Goal: Task Accomplishment & Management: Use online tool/utility

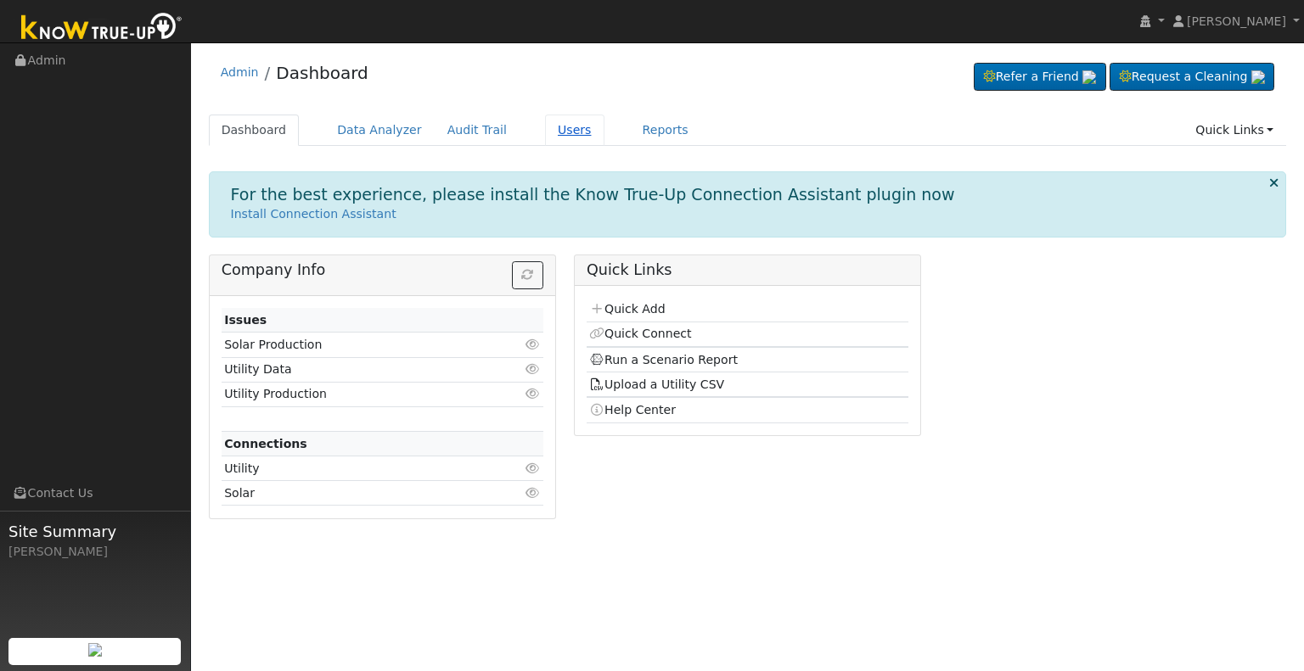
click at [557, 129] on link "Users" at bounding box center [574, 130] width 59 height 31
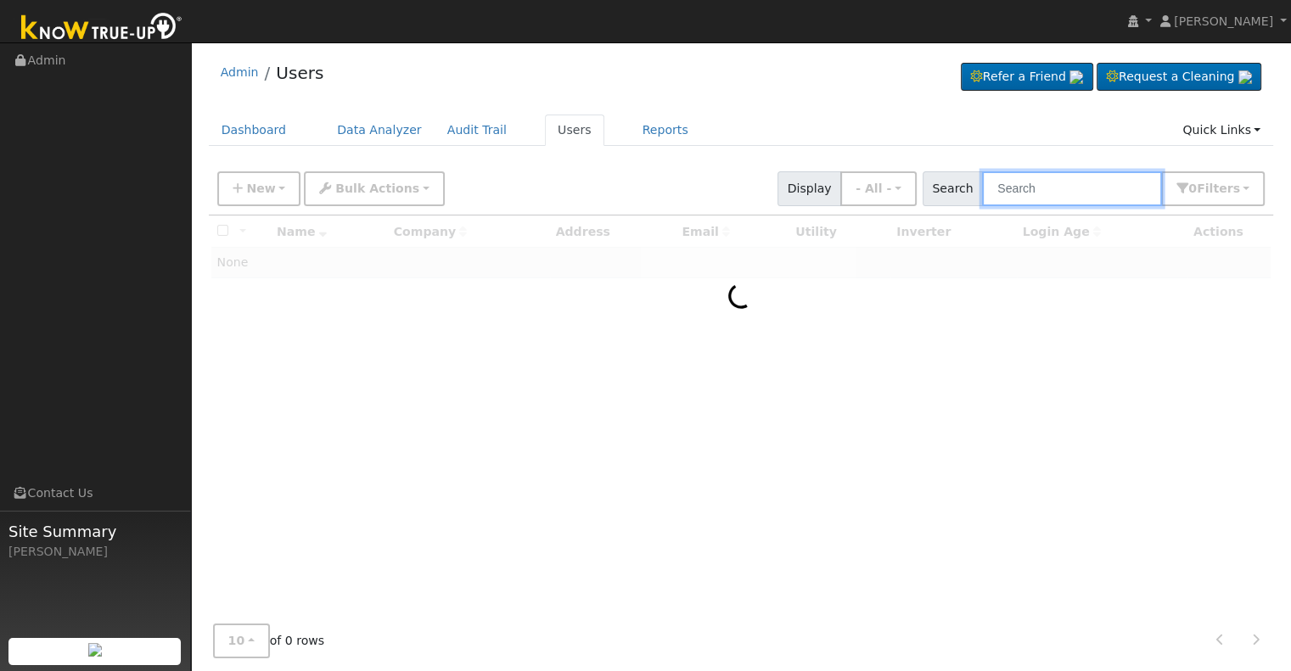
click at [1038, 187] on input "text" at bounding box center [1072, 188] width 180 height 35
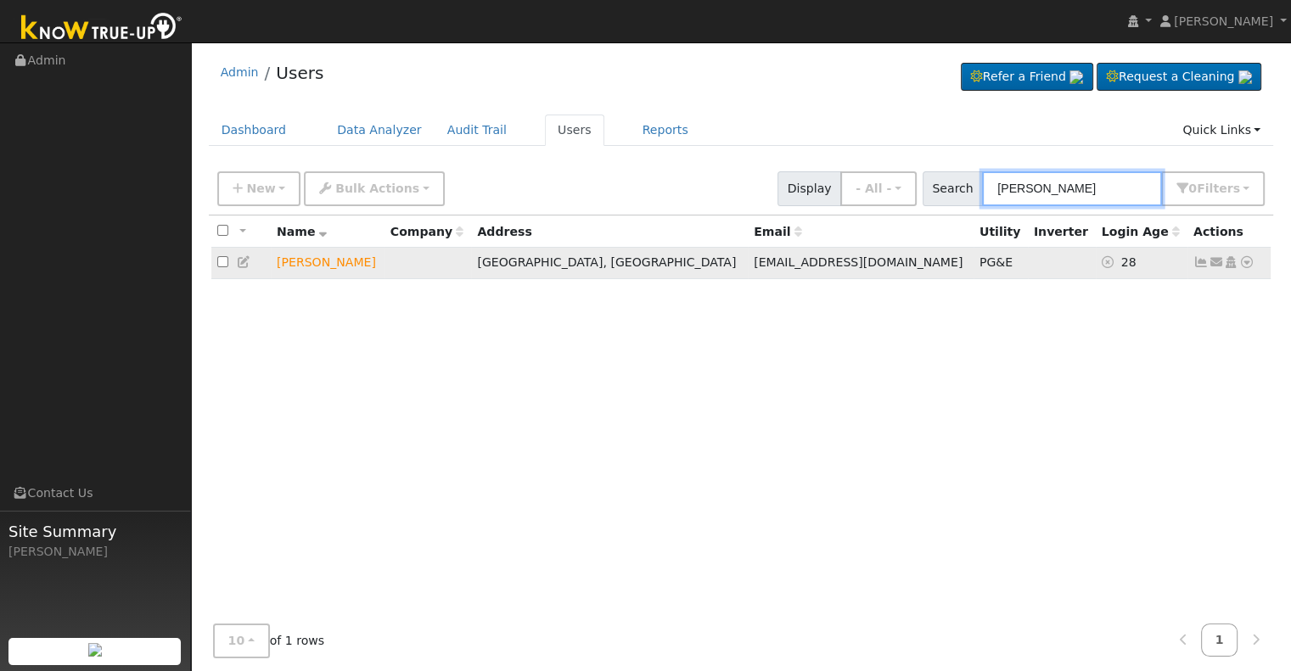
type input "mike chin"
click at [1250, 263] on icon at bounding box center [1246, 262] width 15 height 12
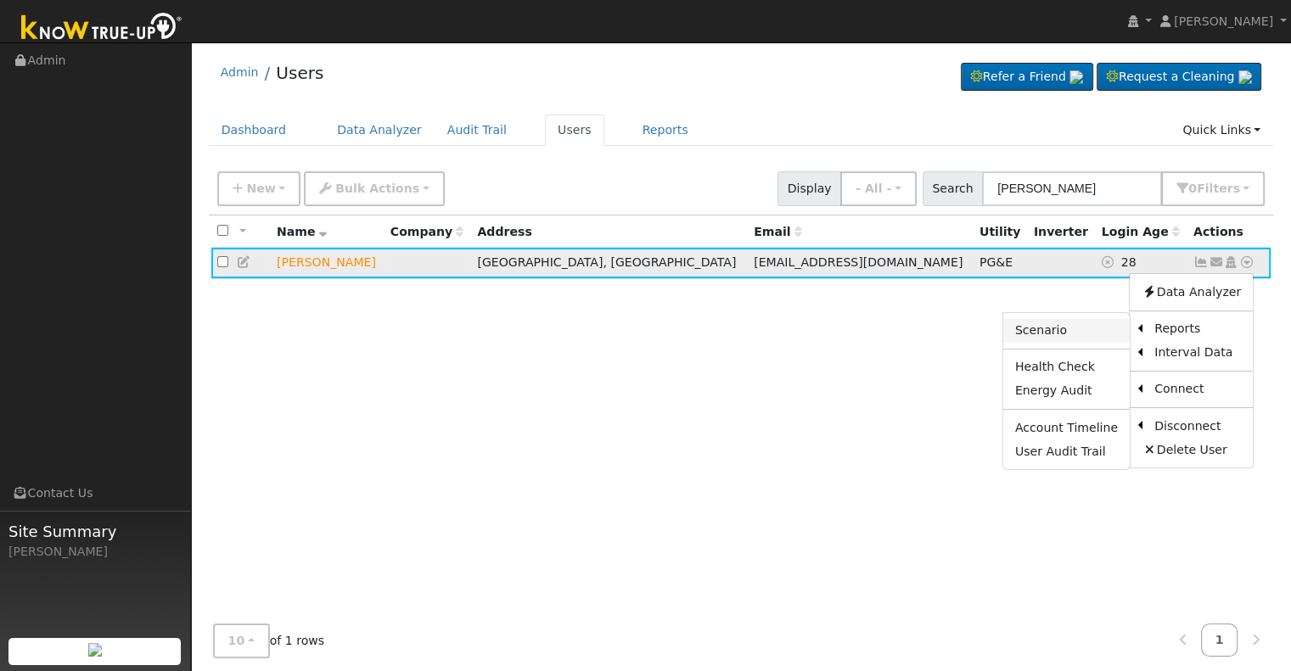
click at [1087, 330] on link "Scenario" at bounding box center [1066, 331] width 126 height 24
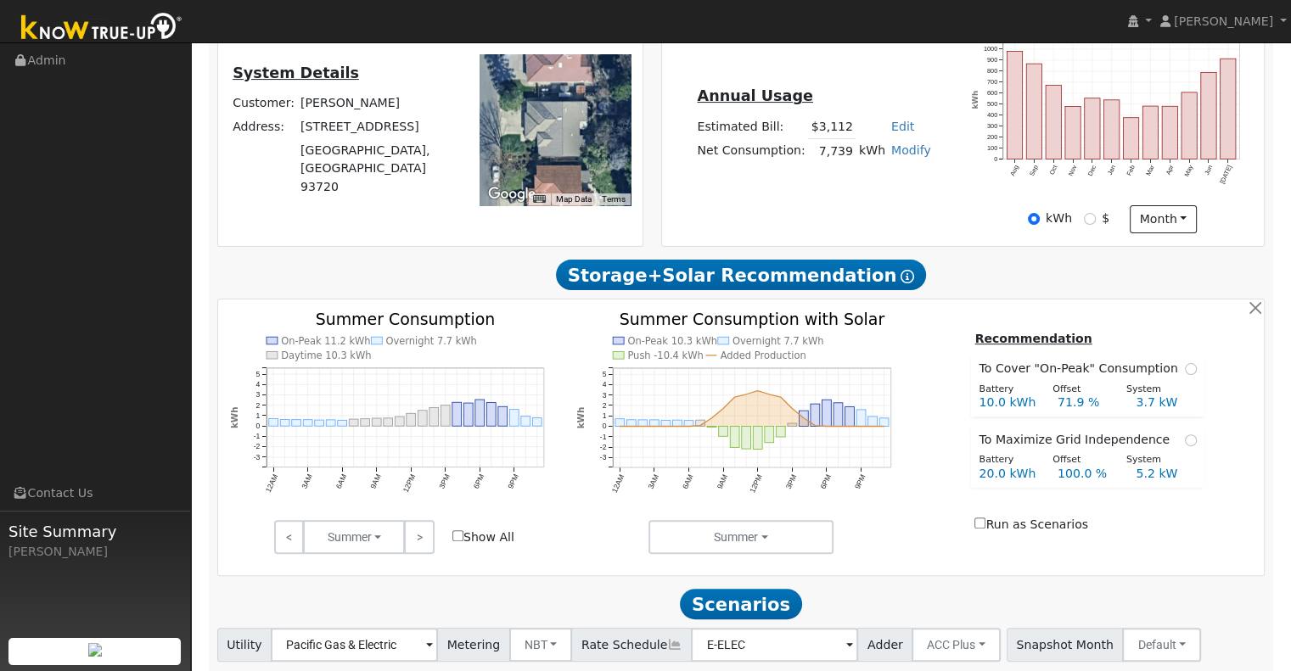
scroll to position [491, 0]
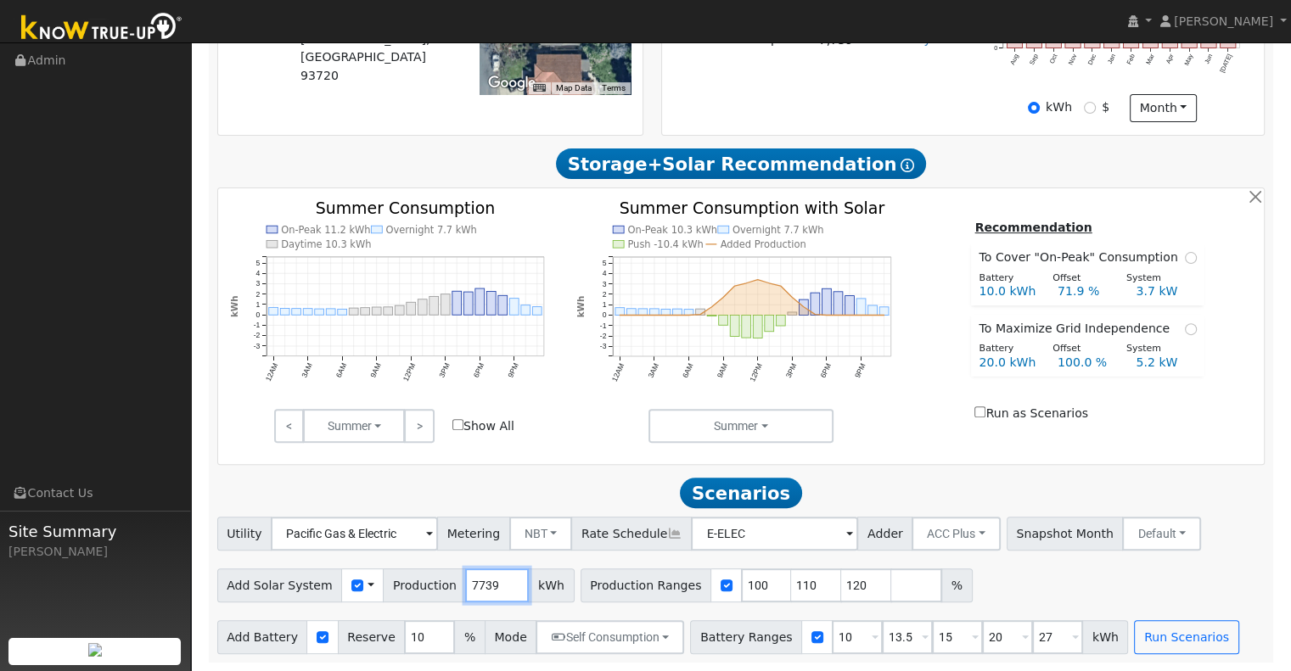
drag, startPoint x: 481, startPoint y: 583, endPoint x: 435, endPoint y: 583, distance: 46.7
click at [435, 583] on div "Add Solar System Use CSV Data Production 7739 kWh" at bounding box center [395, 586] width 357 height 34
type input "10213"
click at [791, 584] on input "110" at bounding box center [816, 586] width 51 height 34
type input "120"
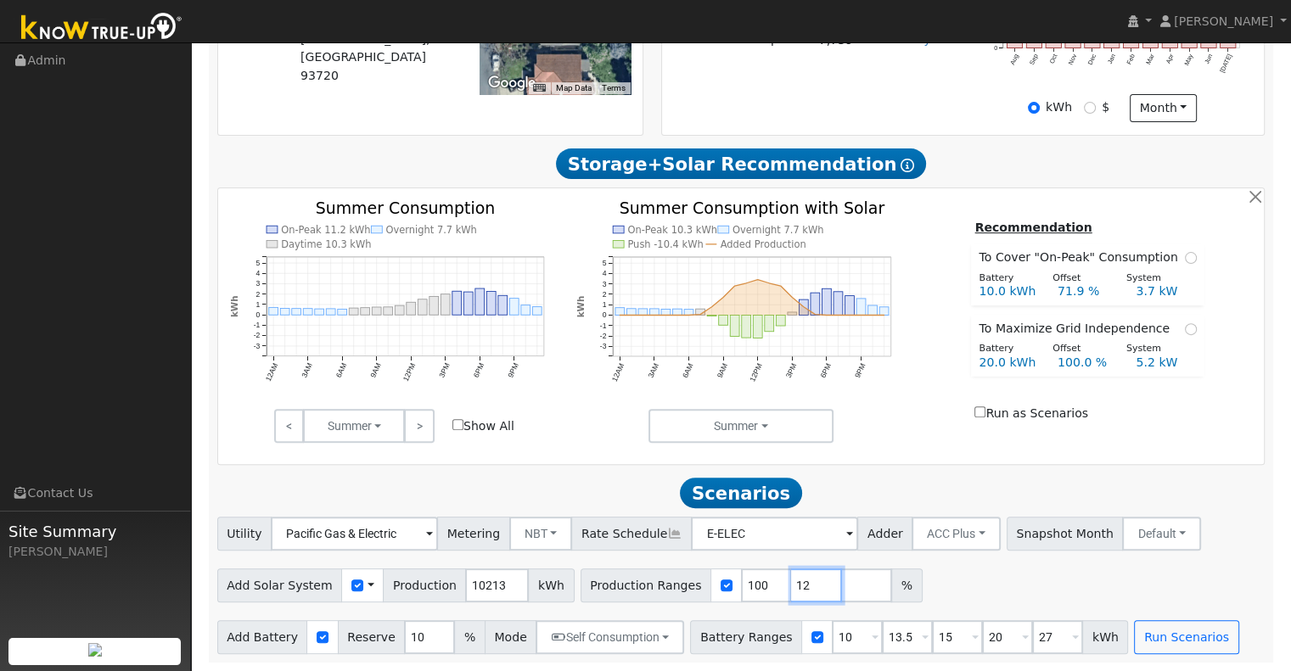
type input "1"
click at [832, 642] on input "10" at bounding box center [857, 637] width 51 height 34
type input "13.5"
type input "15"
type input "20"
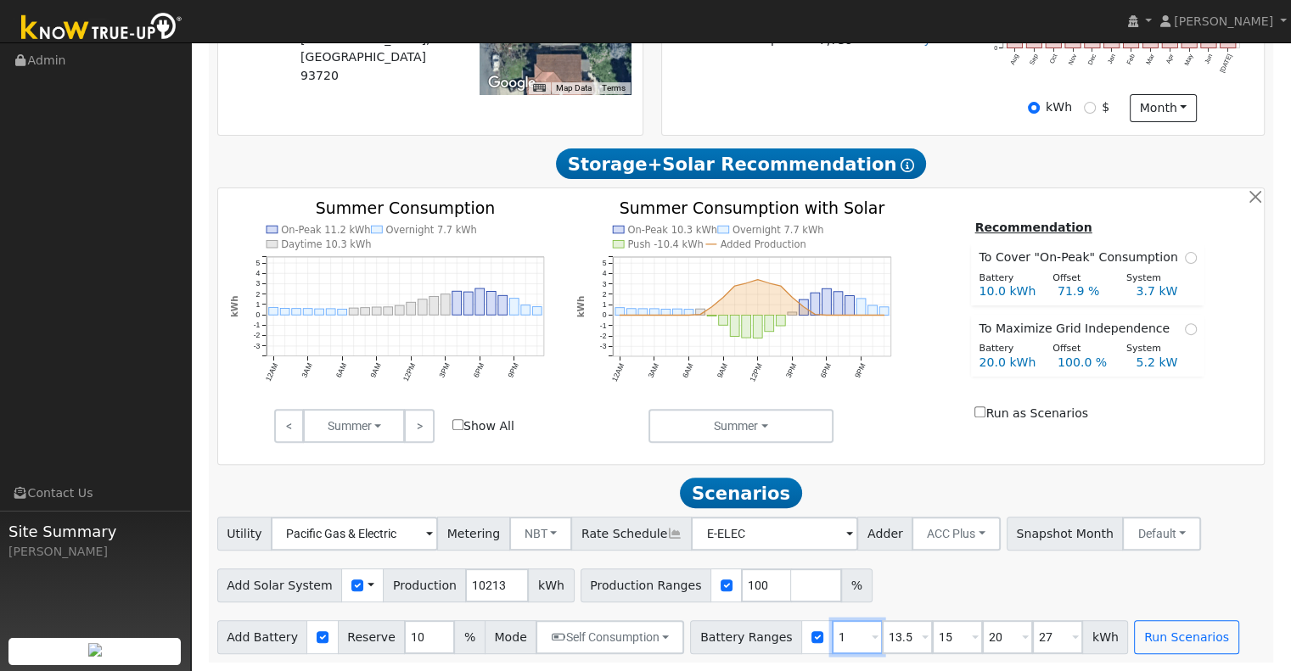
type input "27"
type input "15"
type input "20"
type input "27"
type input "20"
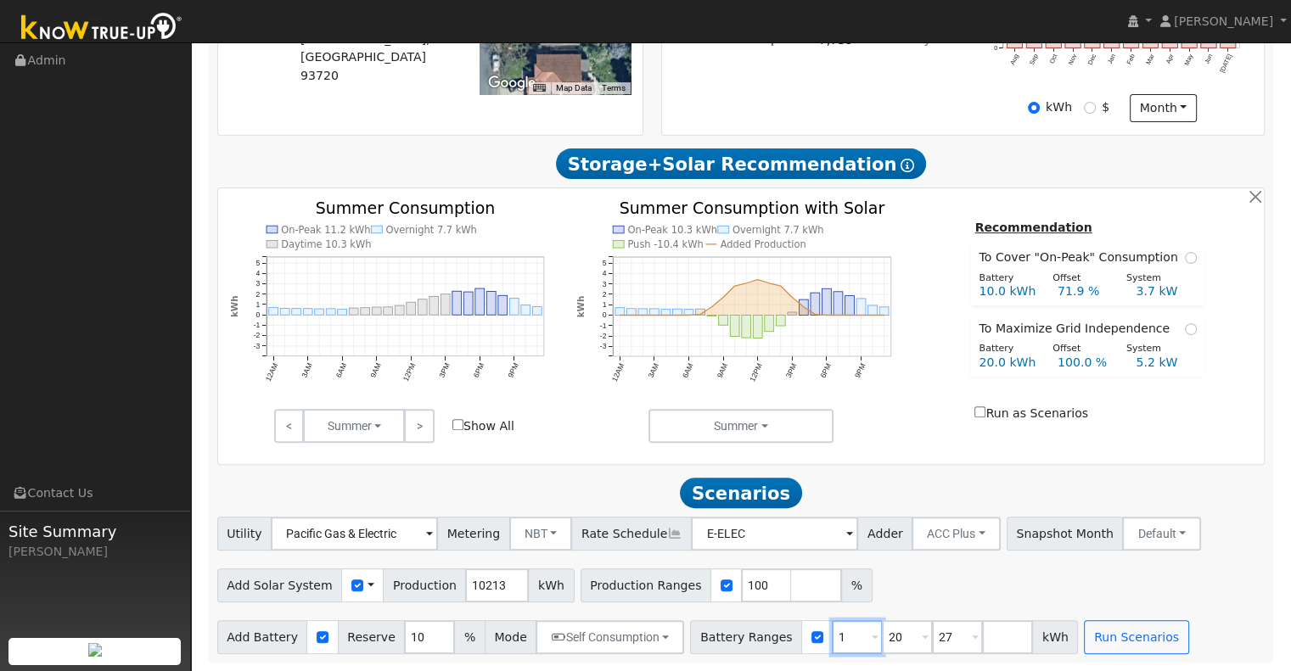
type input "27"
type input "24"
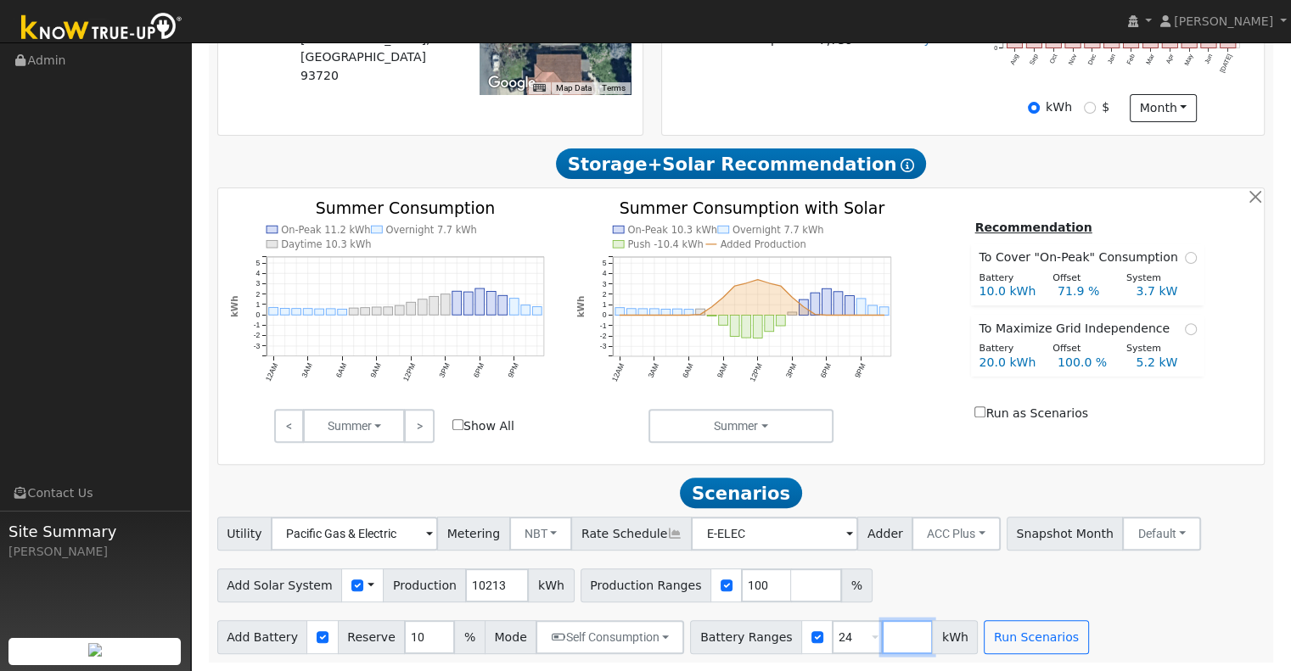
click at [882, 632] on input "number" at bounding box center [907, 637] width 51 height 34
type input "30"
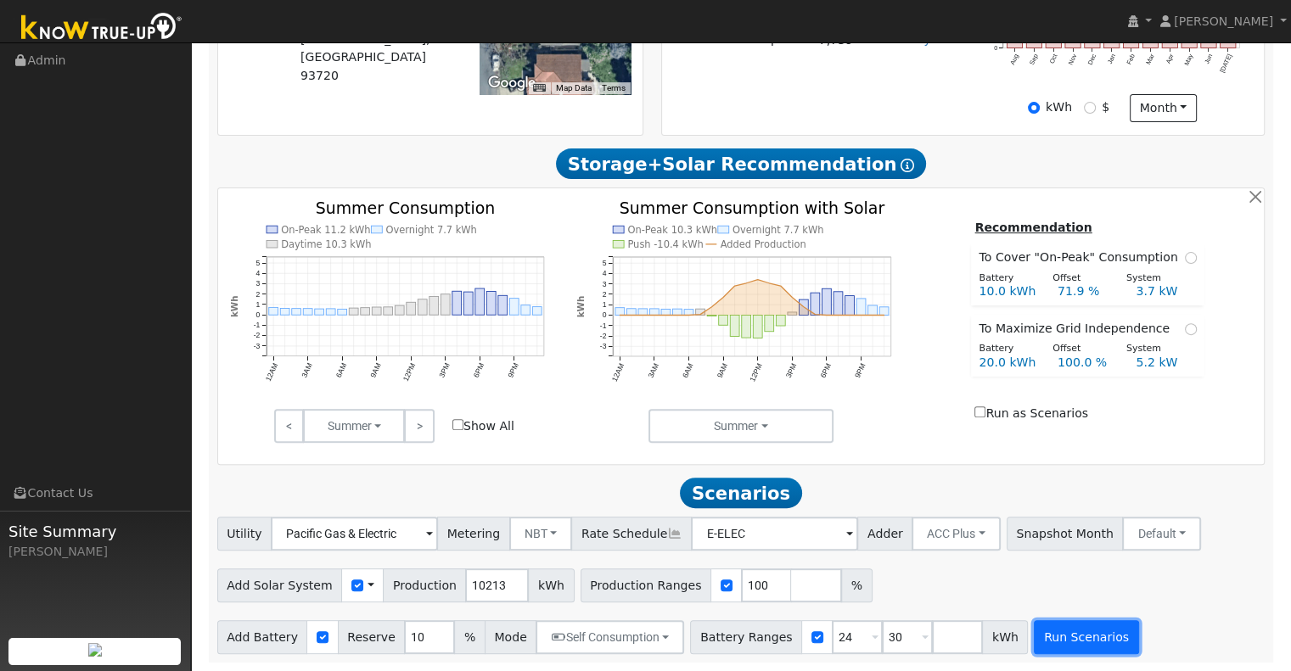
click at [1049, 640] on button "Run Scenarios" at bounding box center [1086, 637] width 104 height 34
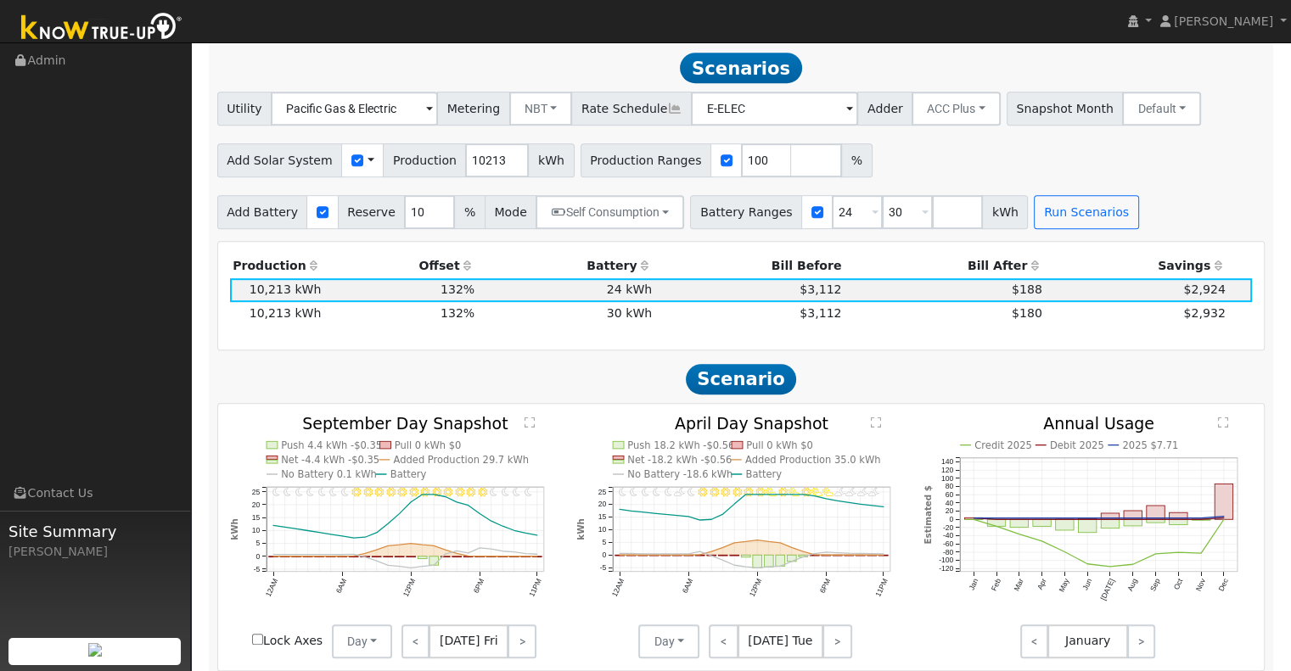
scroll to position [917, 0]
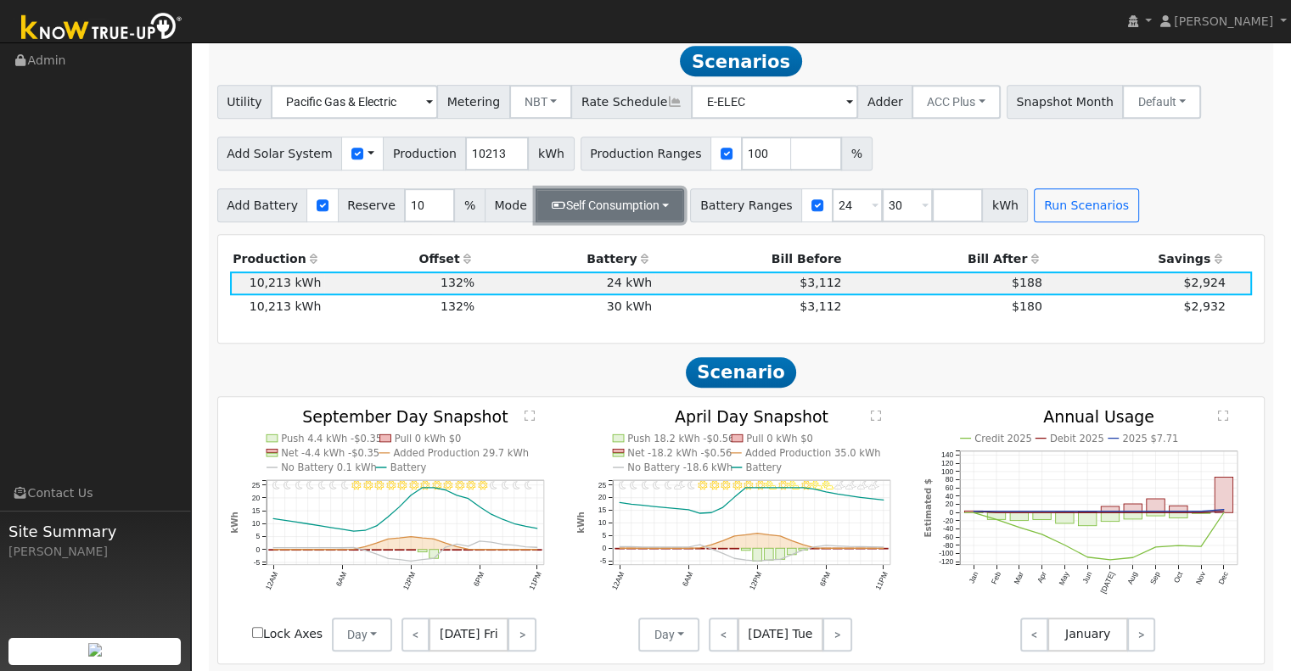
click at [643, 208] on button "Self Consumption" at bounding box center [610, 205] width 149 height 34
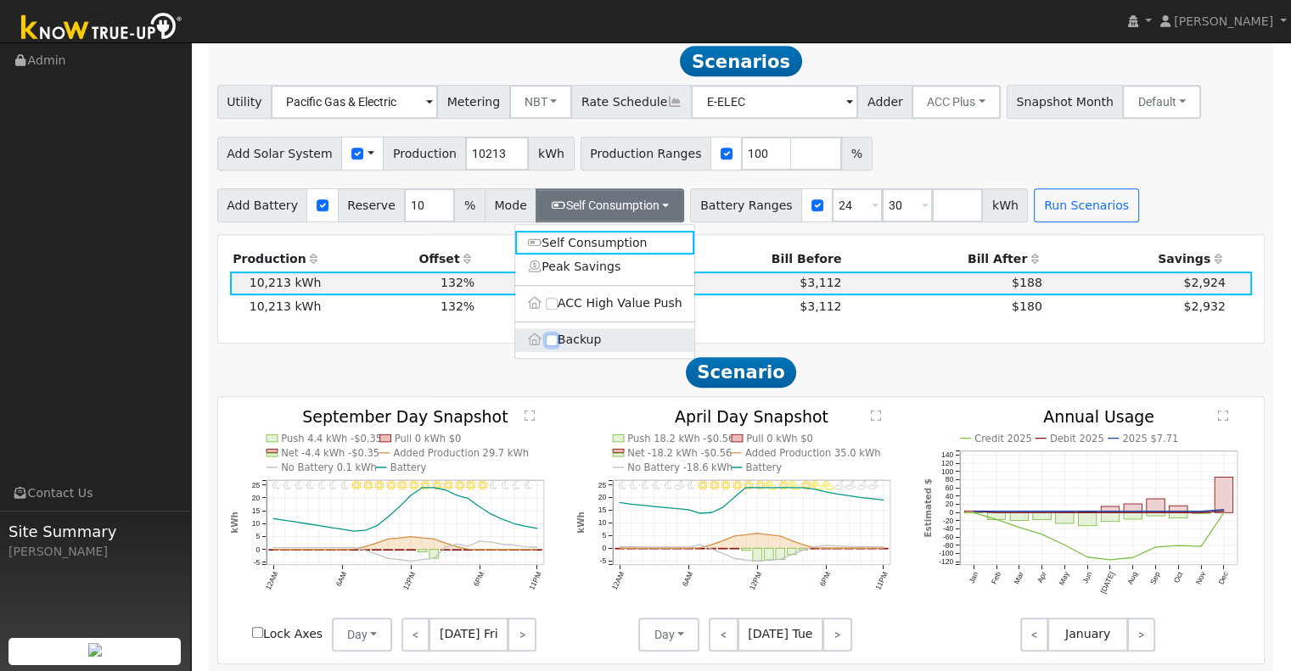
click at [553, 342] on input "Backup" at bounding box center [552, 340] width 12 height 12
checkbox input "true"
type input "20"
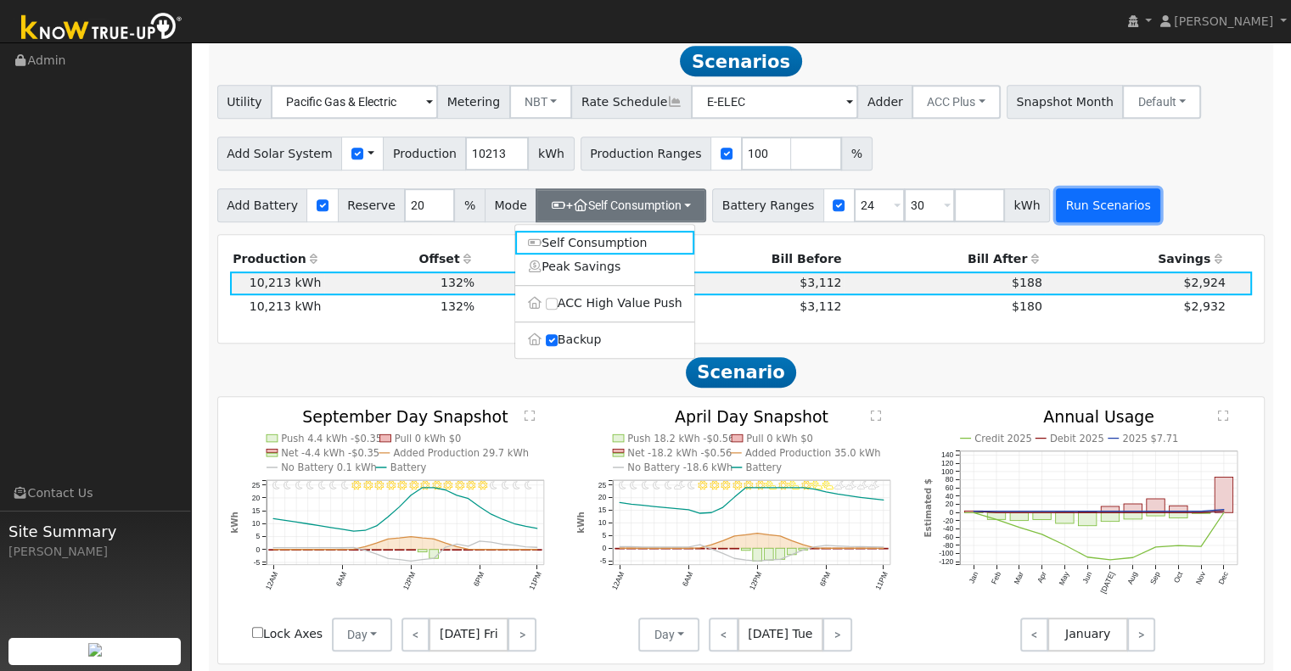
click at [1080, 202] on button "Run Scenarios" at bounding box center [1108, 205] width 104 height 34
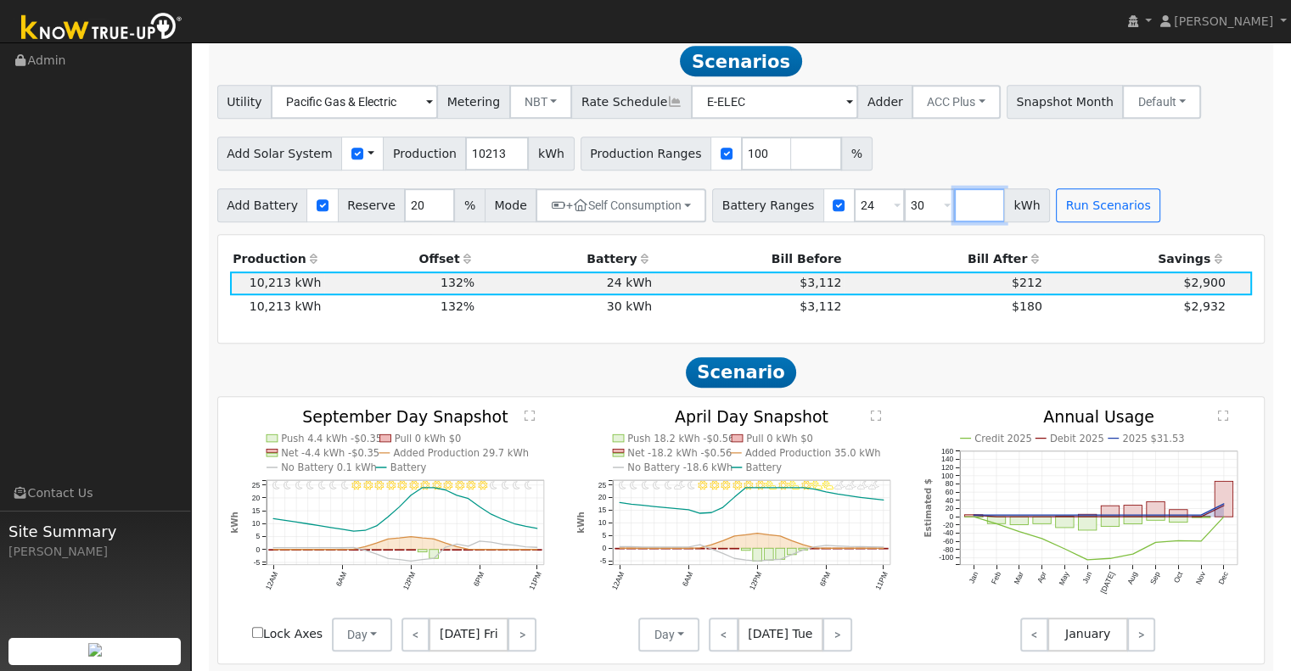
click at [954, 213] on input "number" at bounding box center [979, 205] width 51 height 34
type input "27"
type input "30"
click at [1129, 211] on button "Run Scenarios" at bounding box center [1158, 205] width 104 height 34
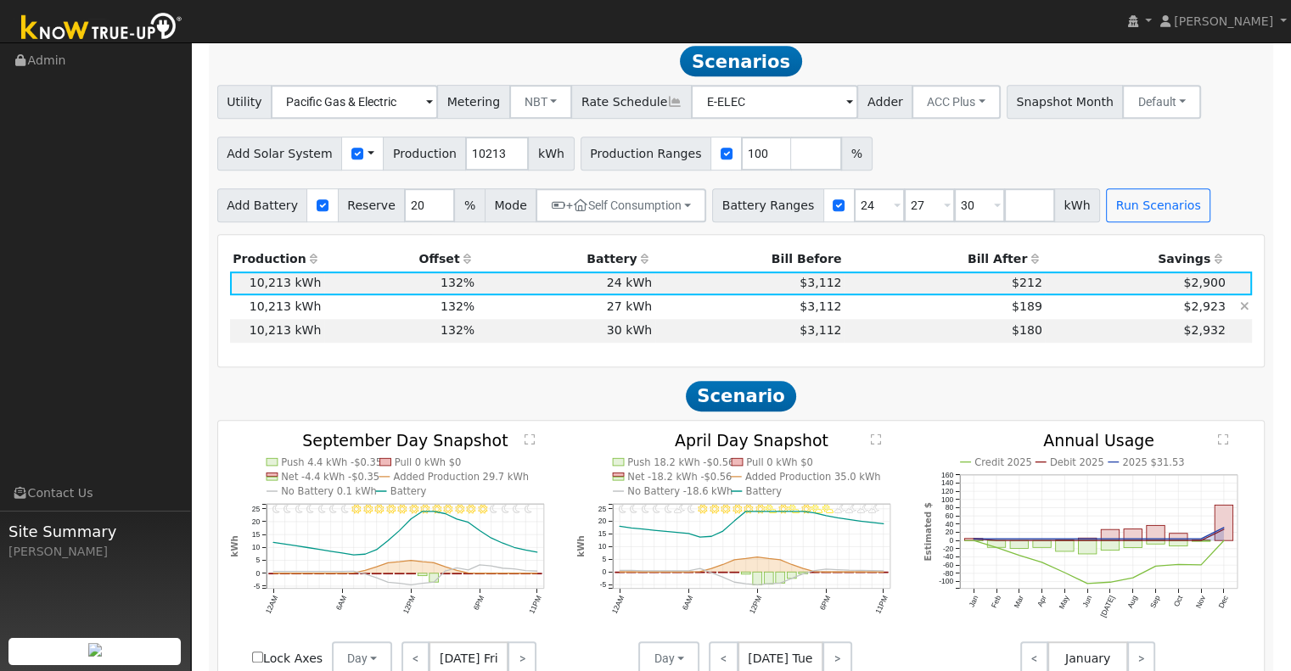
click at [759, 319] on td "$3,112" at bounding box center [749, 307] width 189 height 24
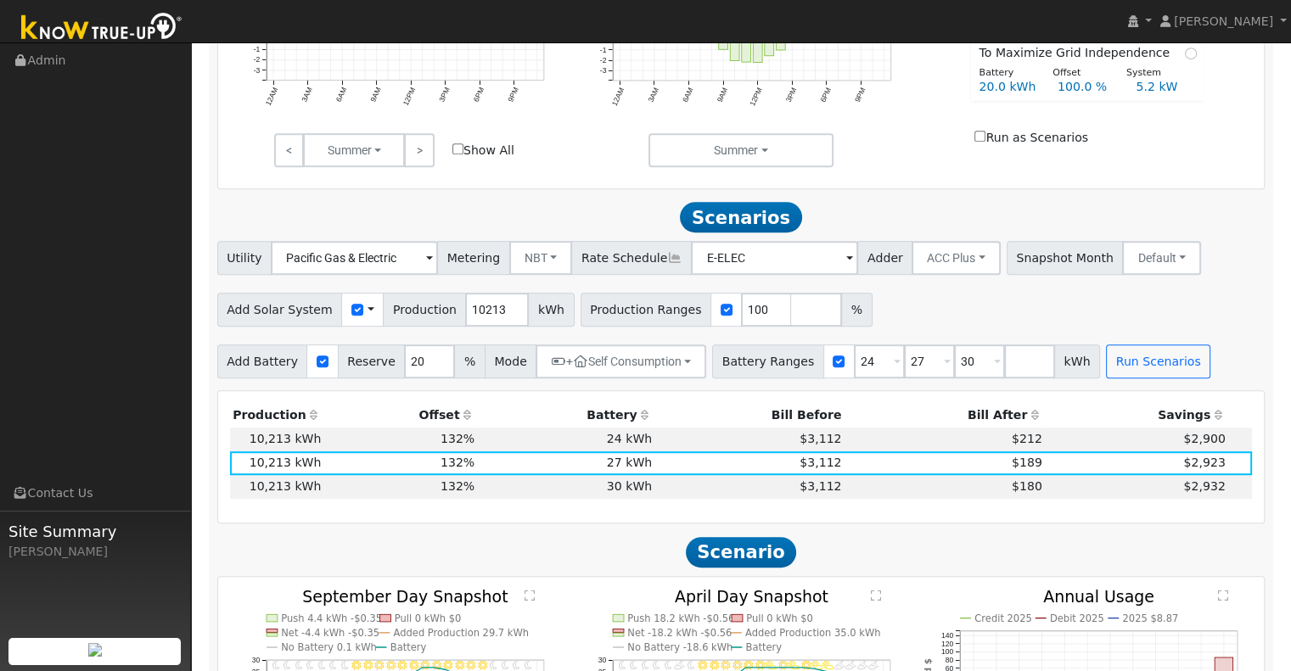
scroll to position [761, 0]
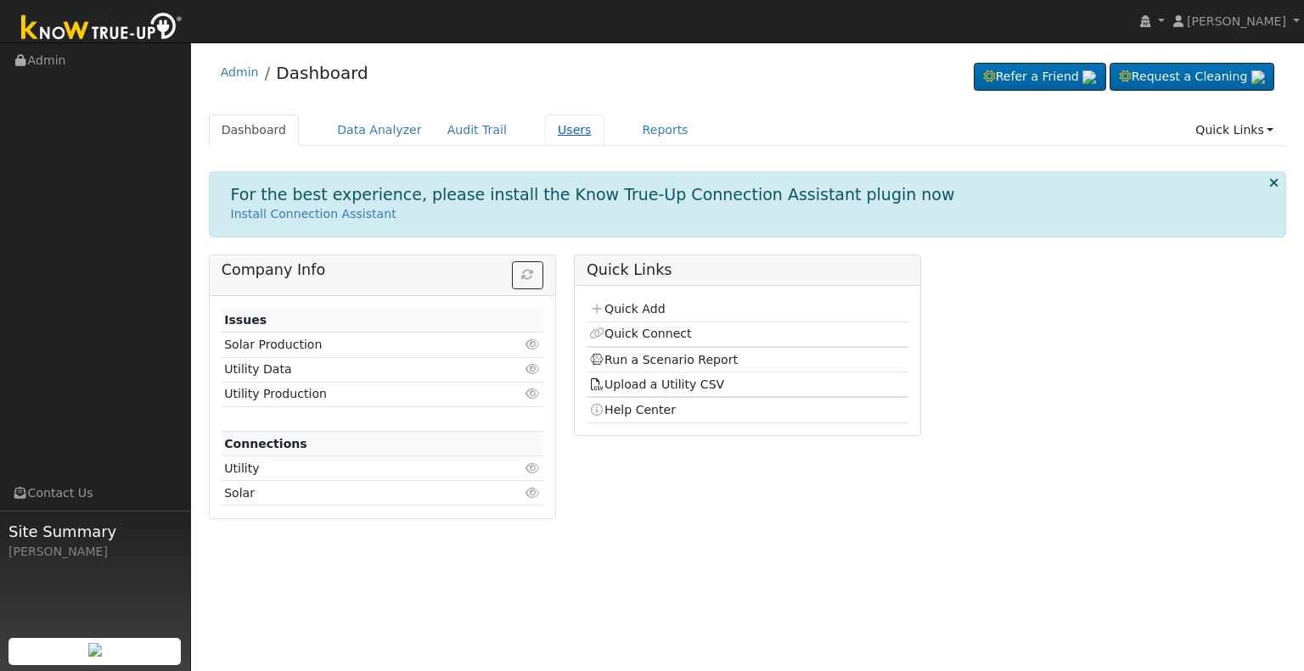
click at [545, 132] on link "Users" at bounding box center [574, 130] width 59 height 31
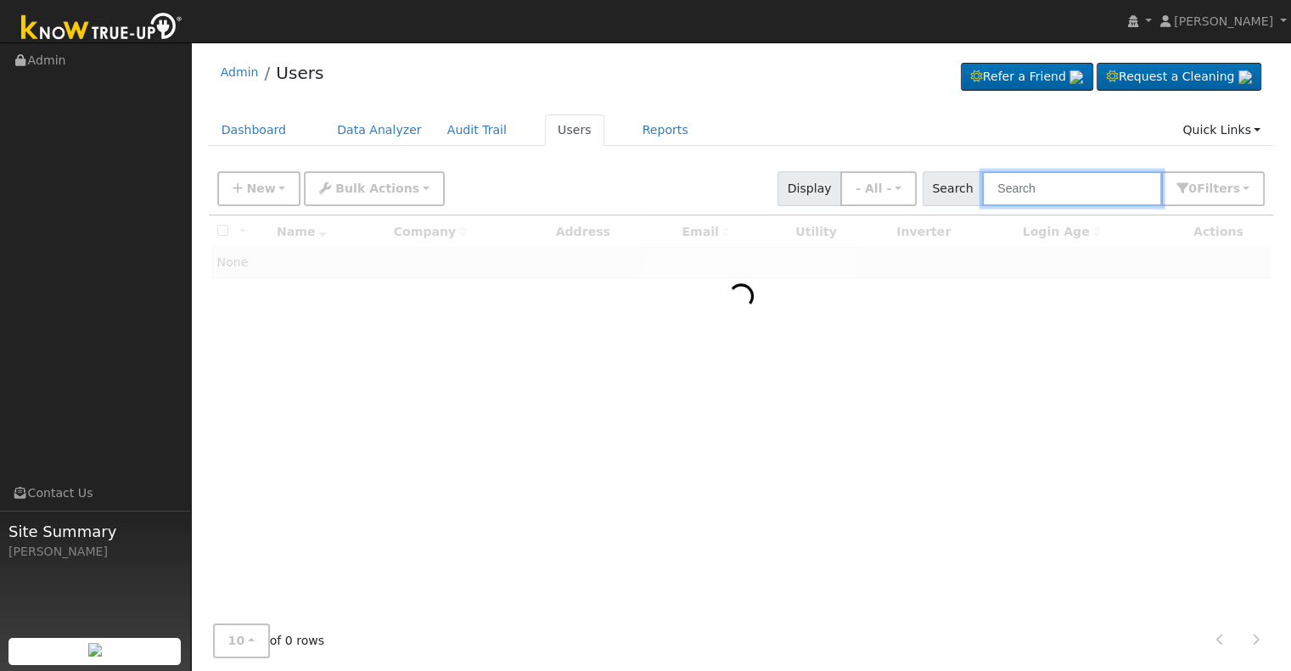
click at [1014, 182] on input "text" at bounding box center [1072, 188] width 180 height 35
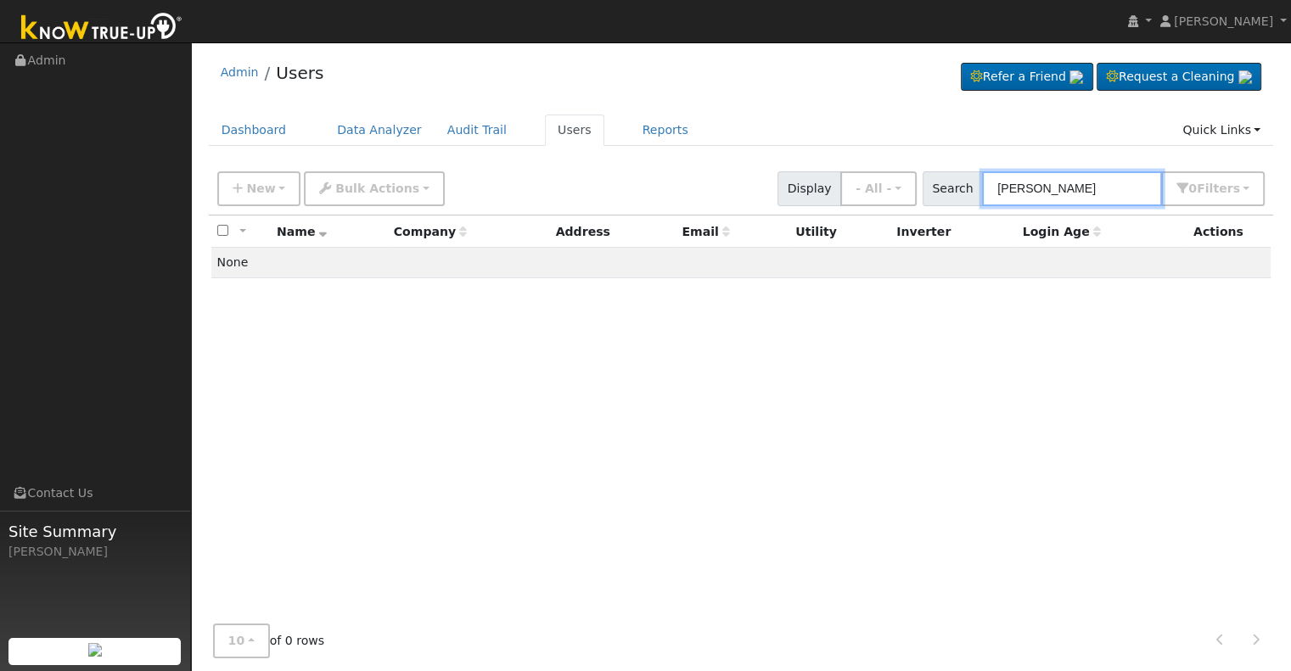
click at [1091, 195] on input "[PERSON_NAME]" at bounding box center [1072, 188] width 180 height 35
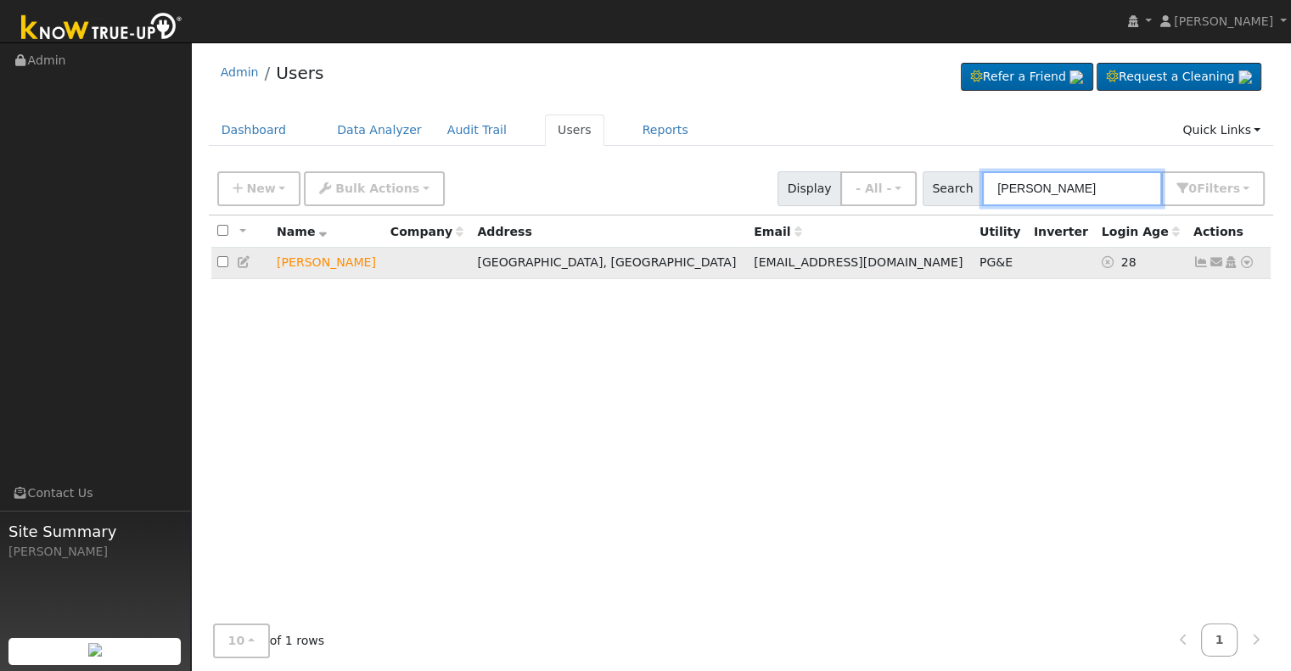
type input "[PERSON_NAME]"
click at [1246, 261] on icon at bounding box center [1246, 262] width 15 height 12
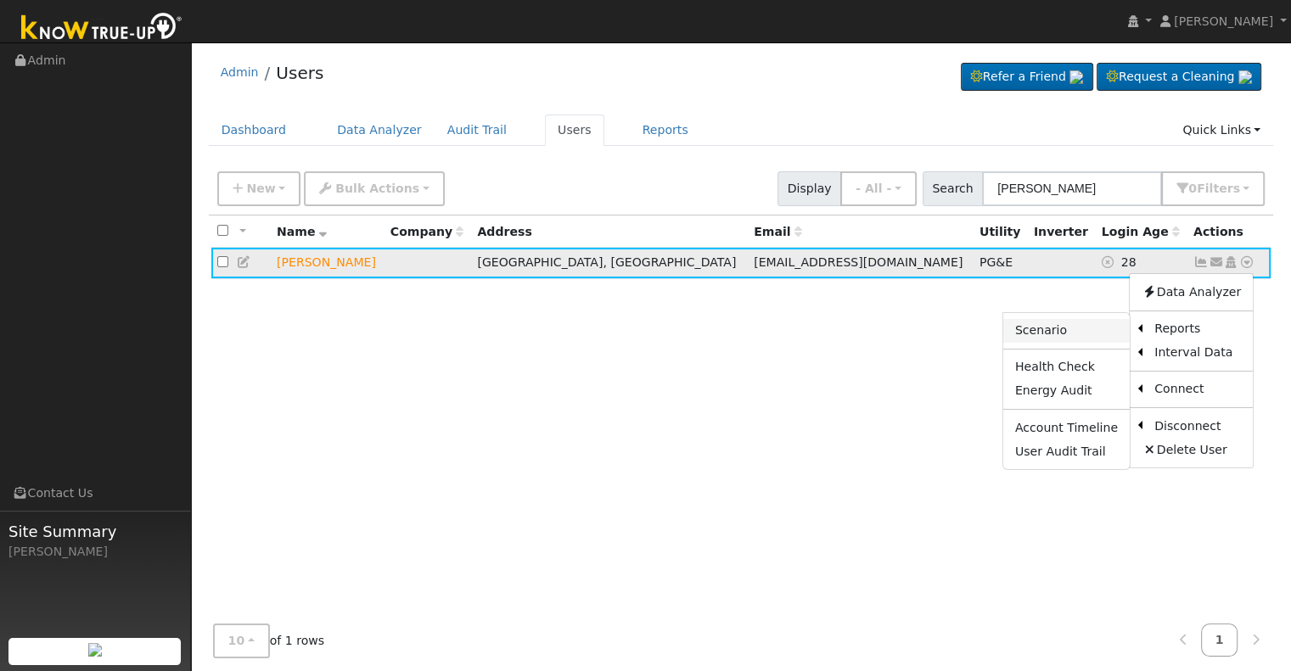
click at [1082, 326] on link "Scenario" at bounding box center [1066, 331] width 126 height 24
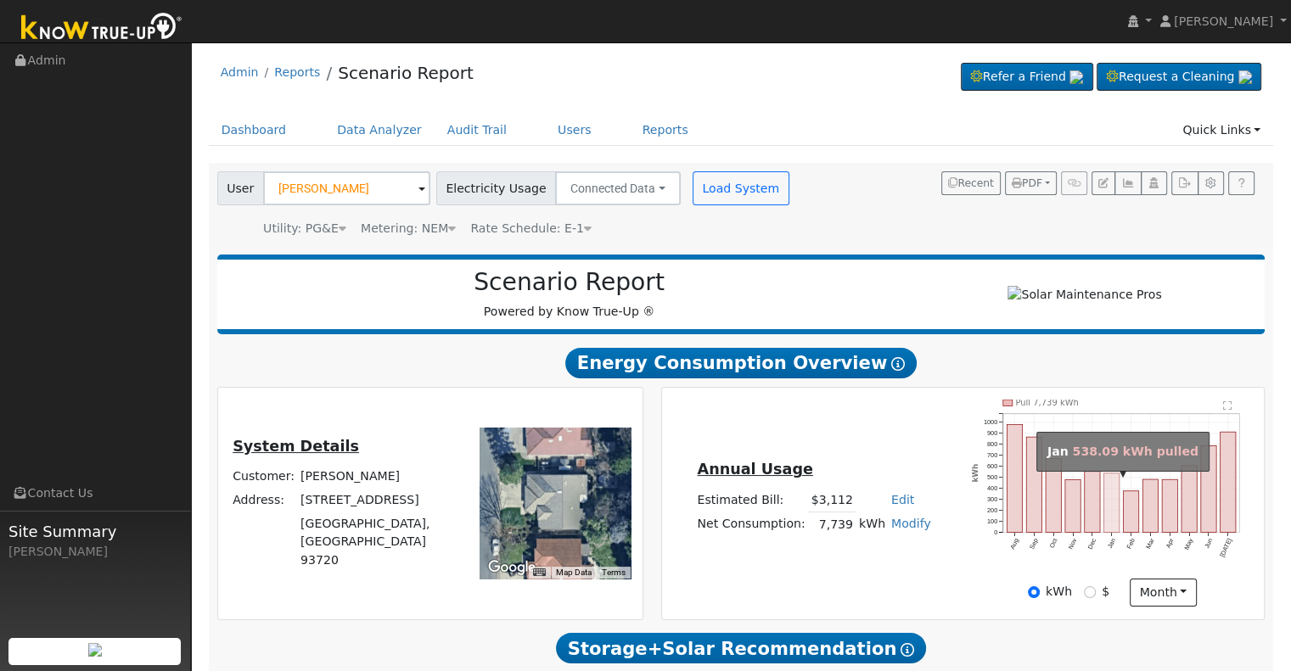
click at [1108, 495] on rect "onclick=""" at bounding box center [1111, 503] width 15 height 59
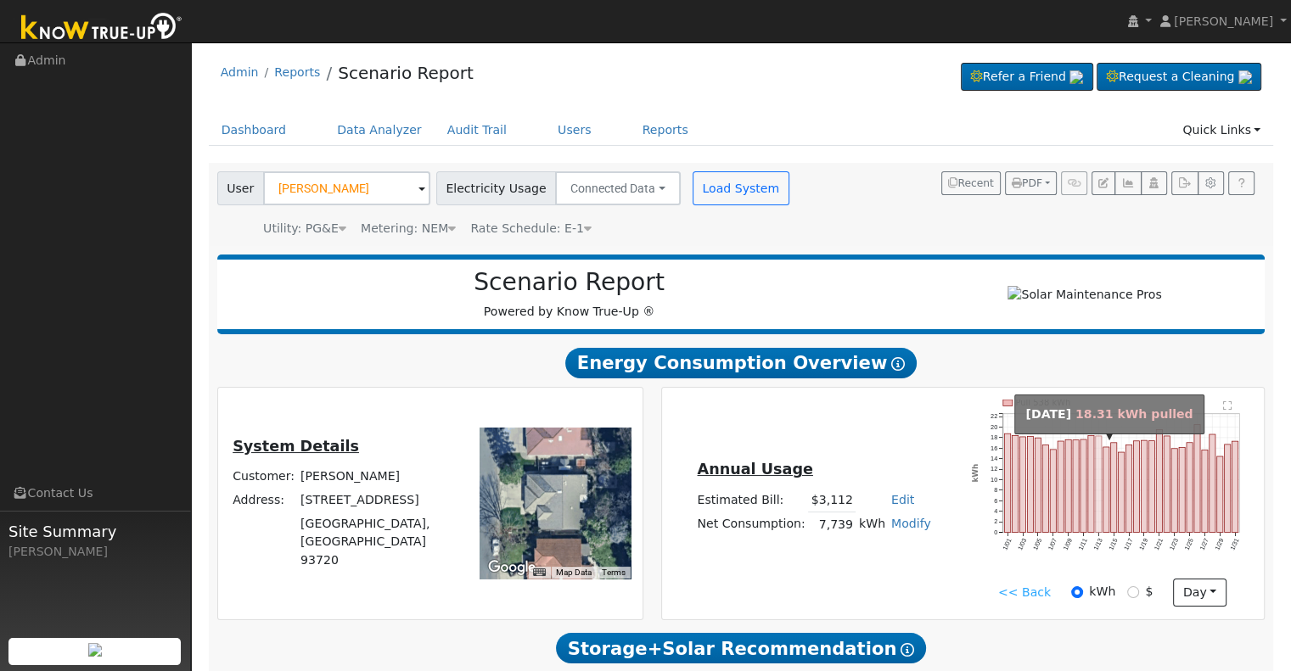
click at [1098, 470] on rect "onclick=""" at bounding box center [1099, 484] width 6 height 97
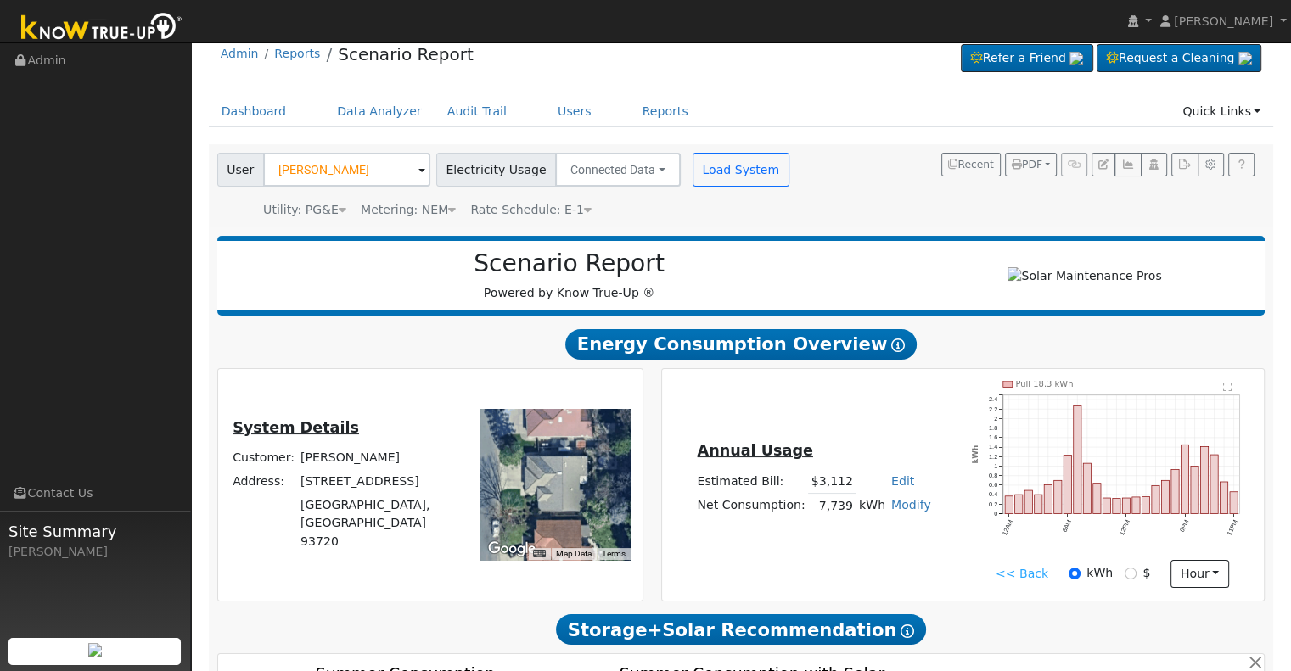
scroll to position [28, 0]
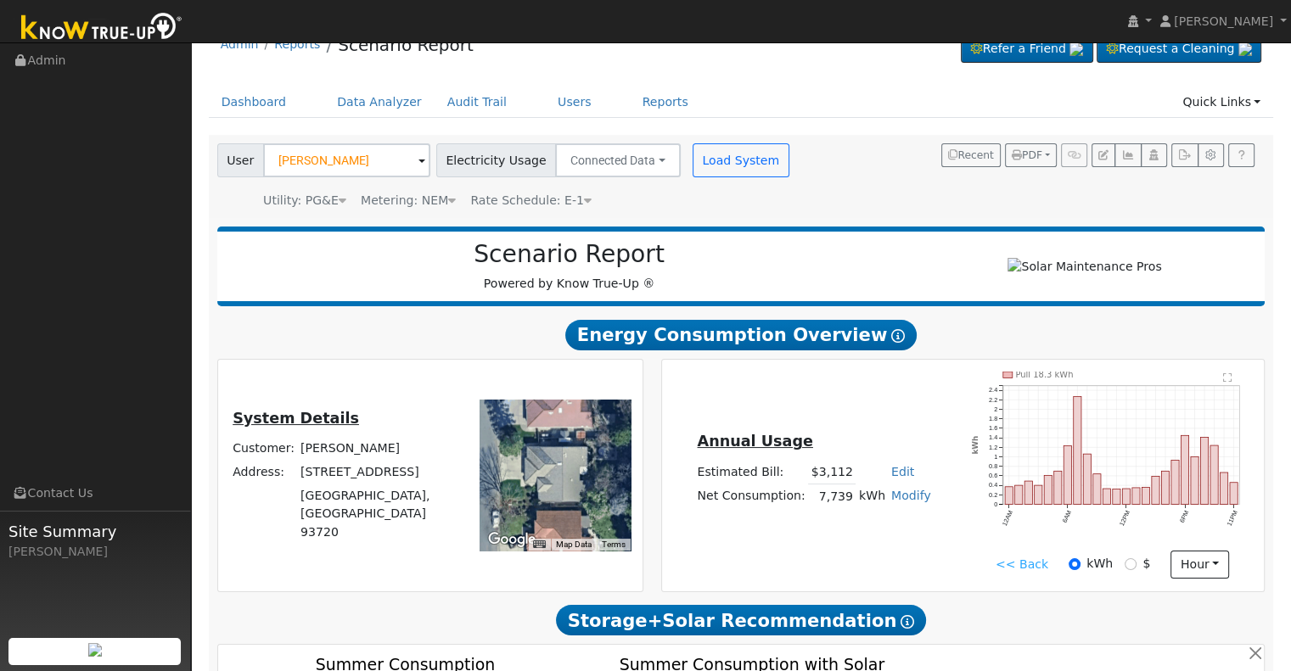
click at [1013, 570] on link "<< Back" at bounding box center [1022, 565] width 53 height 18
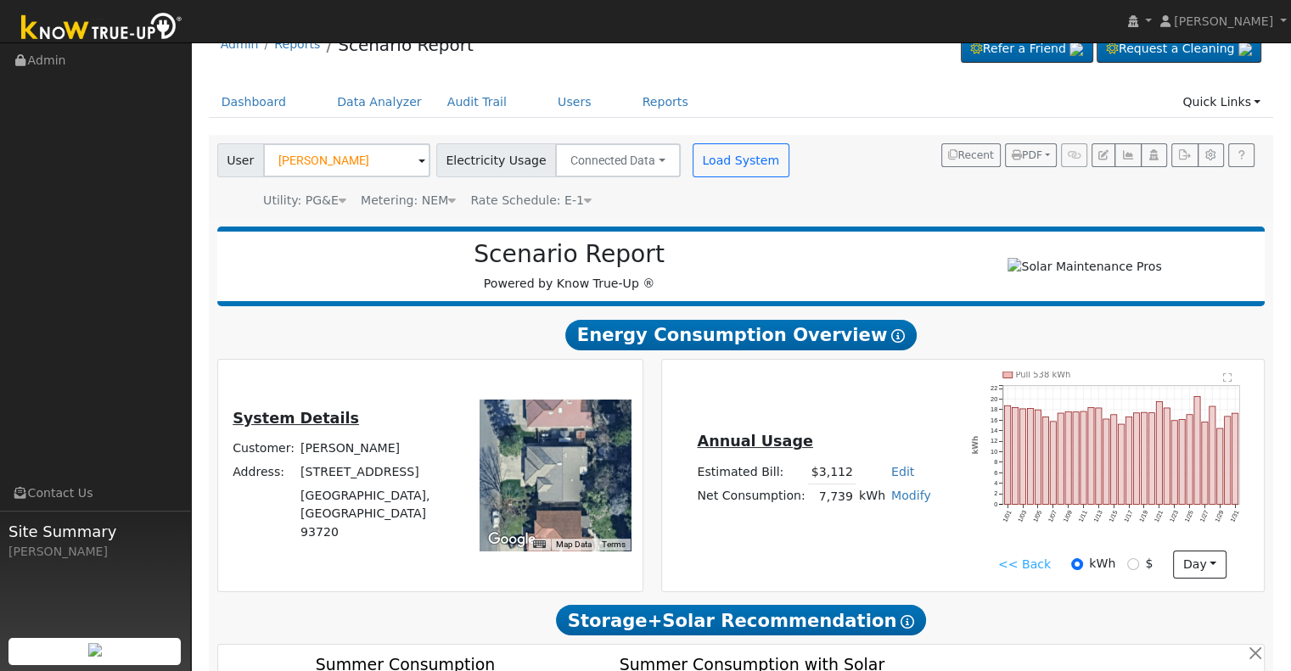
click at [1016, 564] on link "<< Back" at bounding box center [1024, 565] width 53 height 18
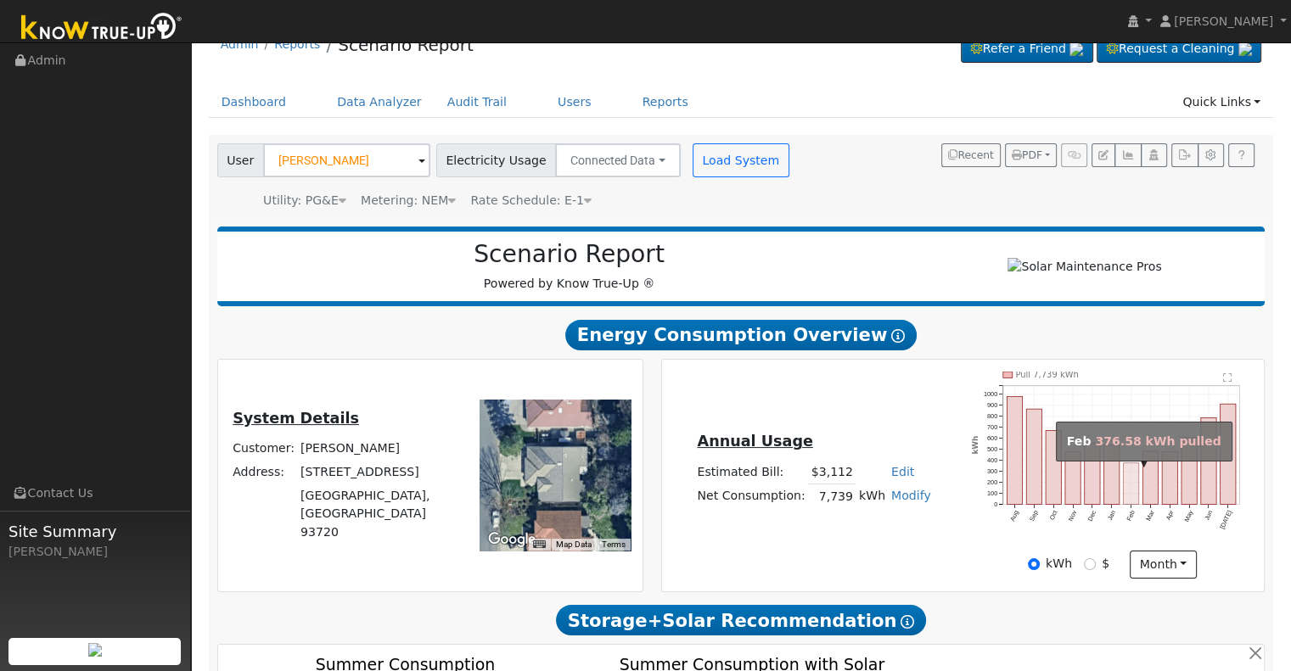
click at [1131, 487] on rect "onclick=""" at bounding box center [1131, 484] width 15 height 42
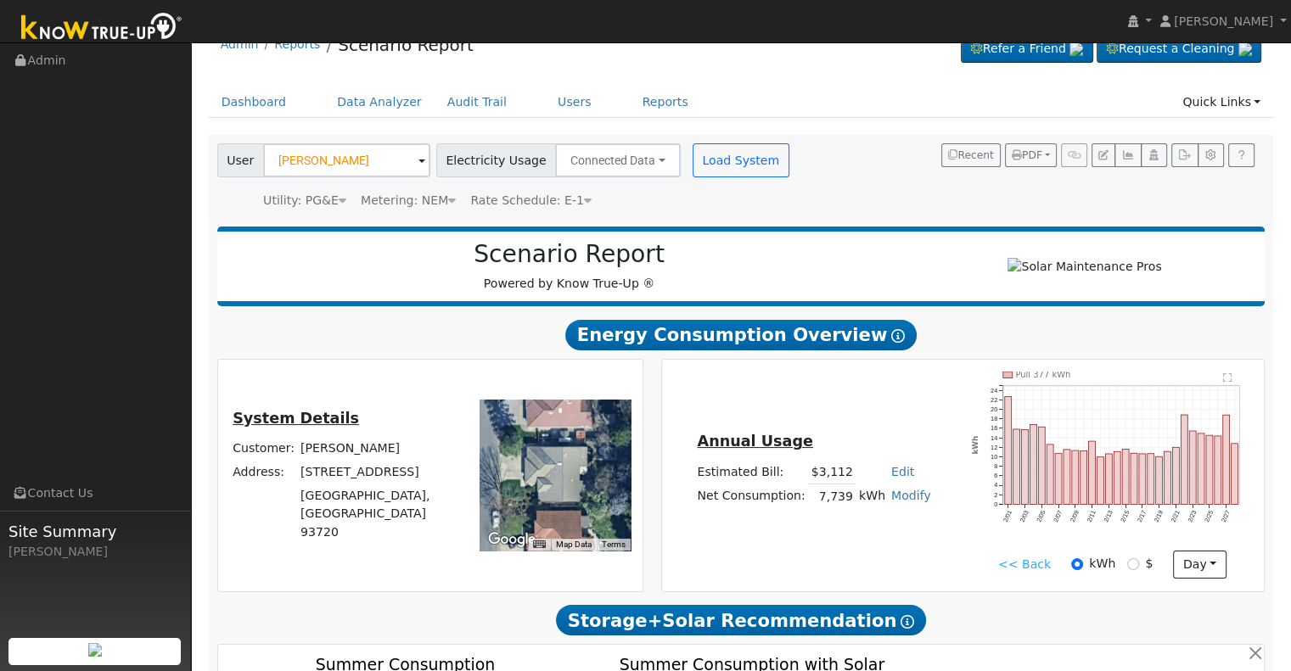
click at [1008, 572] on link "<< Back" at bounding box center [1024, 565] width 53 height 18
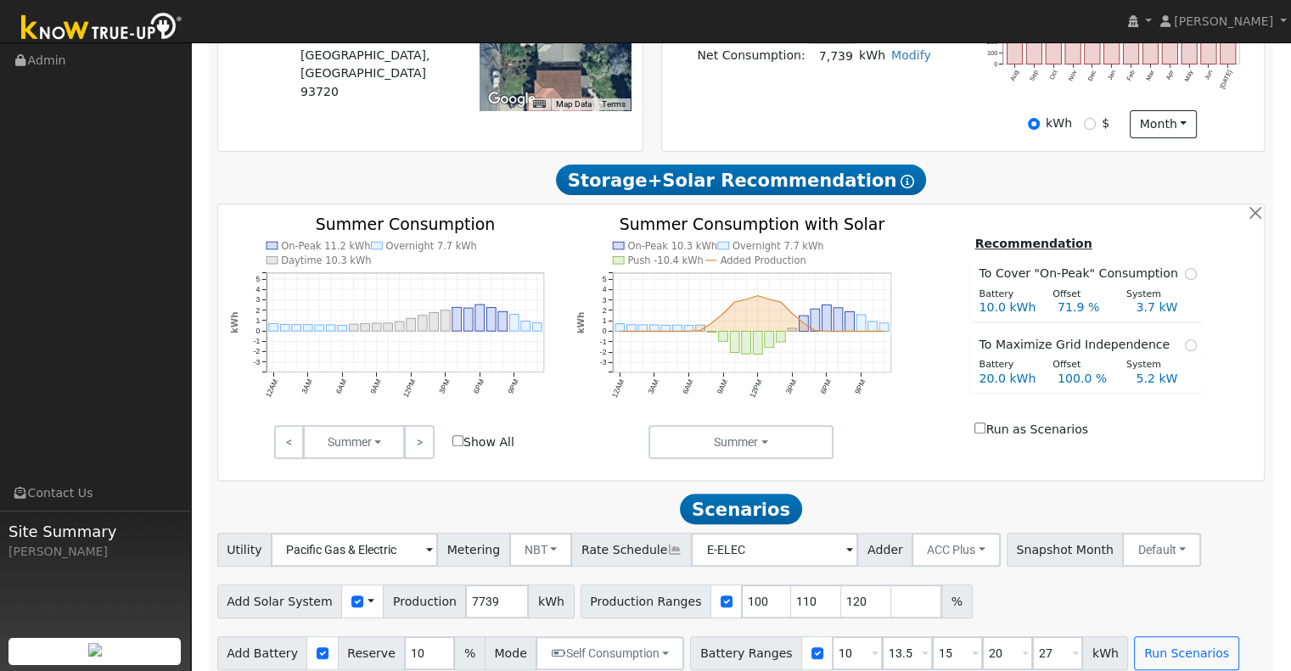
scroll to position [491, 0]
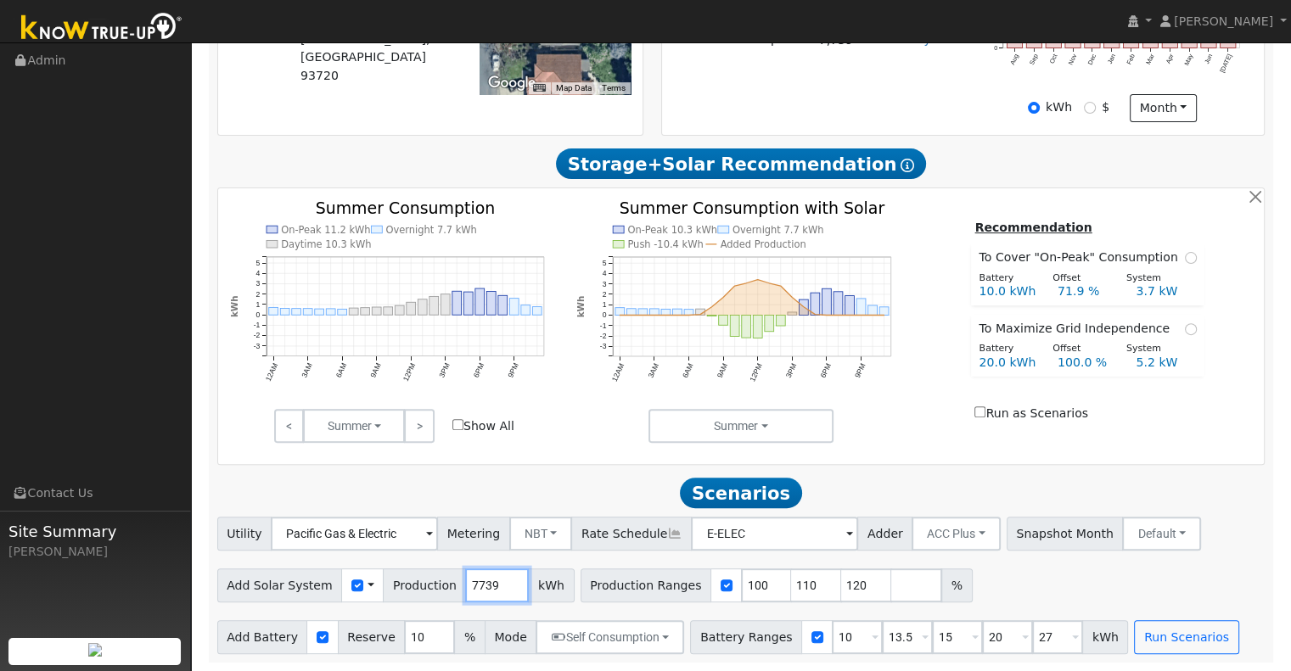
drag, startPoint x: 482, startPoint y: 586, endPoint x: 319, endPoint y: 524, distance: 174.3
click at [323, 525] on div "Utility Pacific Gas & Electric Metering NBT NEM NBT Rate Schedule E-ELEC Adder …" at bounding box center [741, 586] width 1066 height 138
type input "10213"
click at [791, 585] on input "110" at bounding box center [816, 586] width 51 height 34
type input "120"
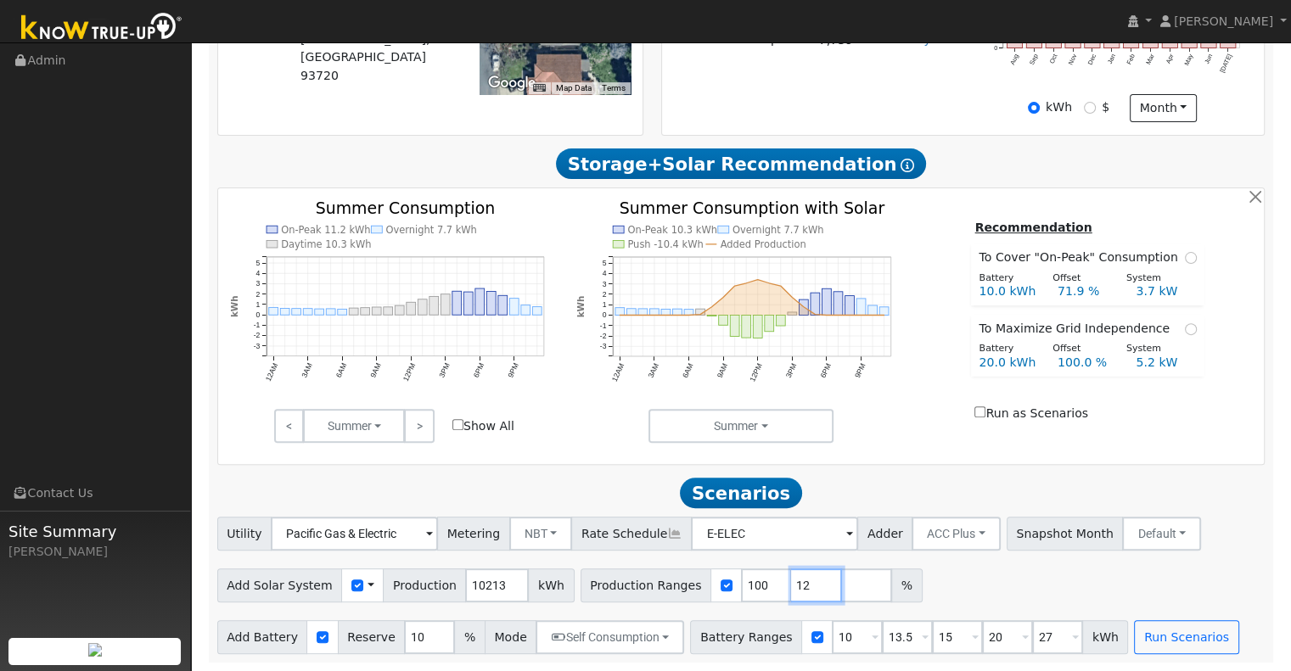
type input "1"
click at [832, 638] on input "10" at bounding box center [857, 637] width 51 height 34
type input "13.5"
type input "15"
type input "20"
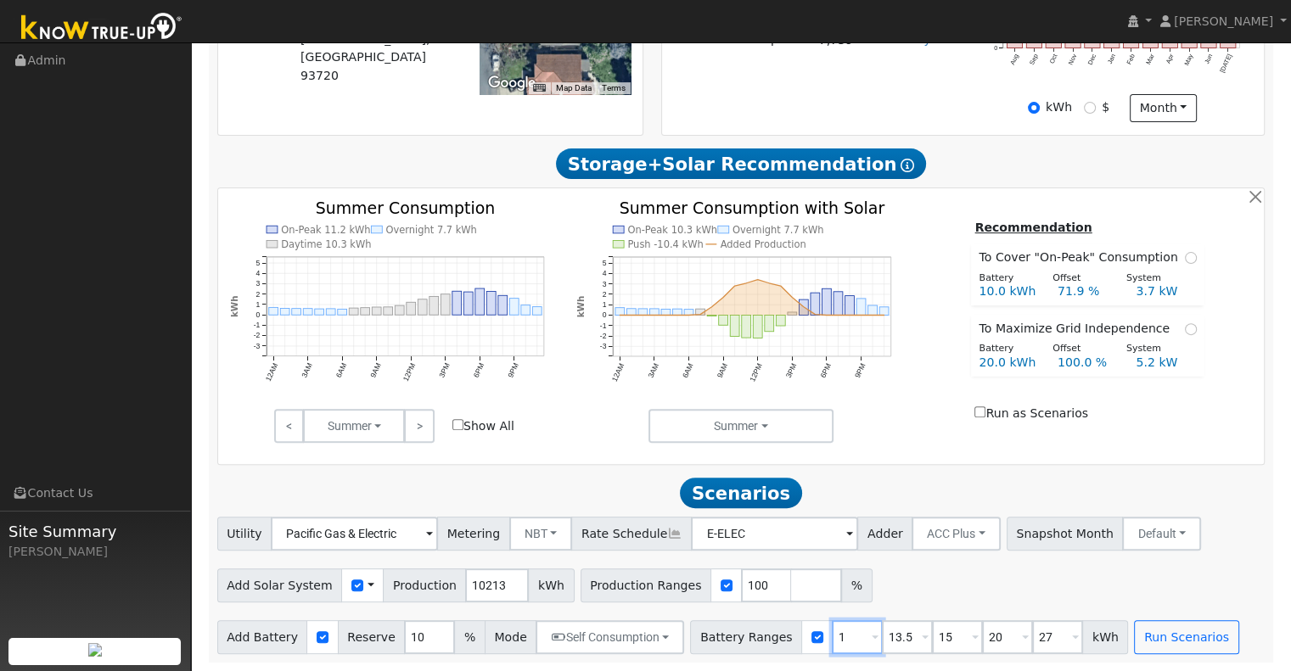
type input "27"
type input "15"
type input "20"
type input "27"
type input "20"
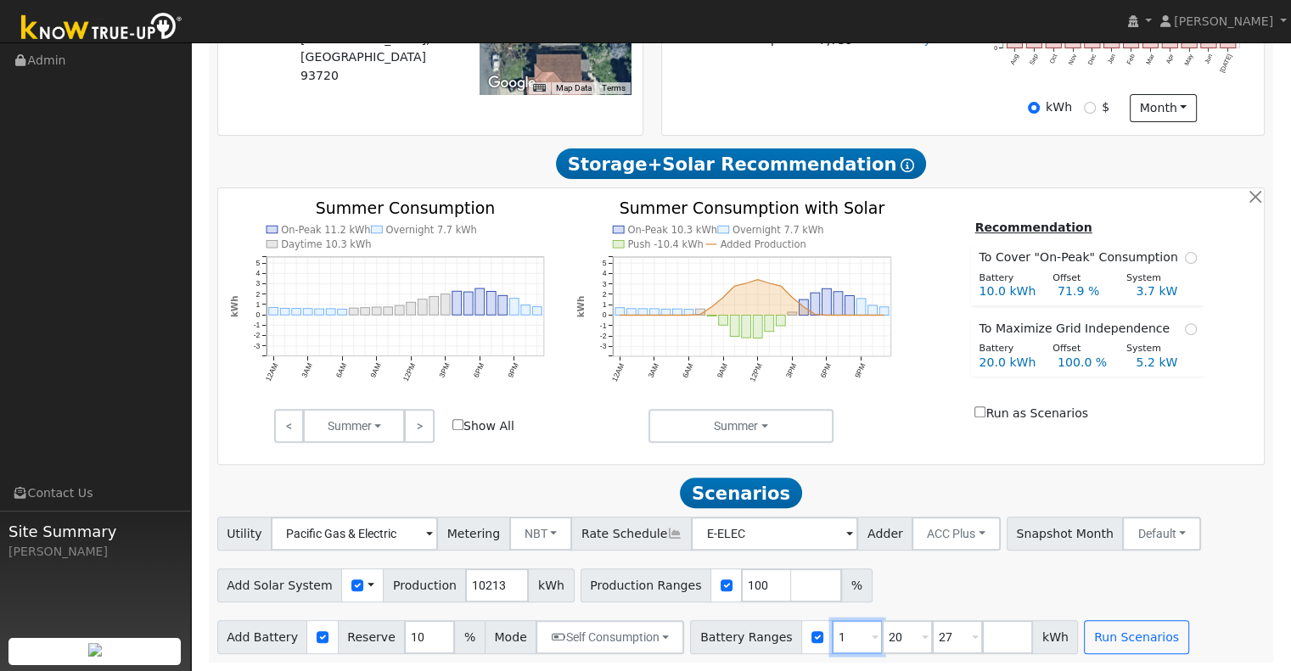
type input "27"
type input "24"
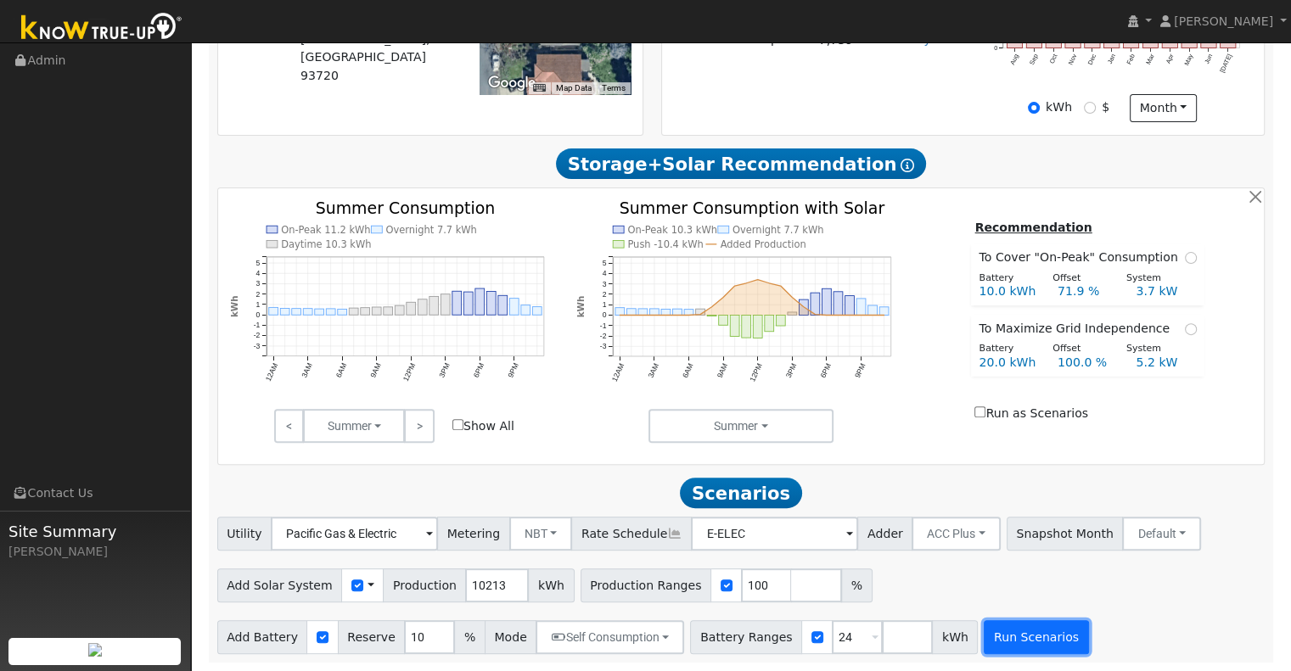
click at [991, 634] on button "Run Scenarios" at bounding box center [1036, 637] width 104 height 34
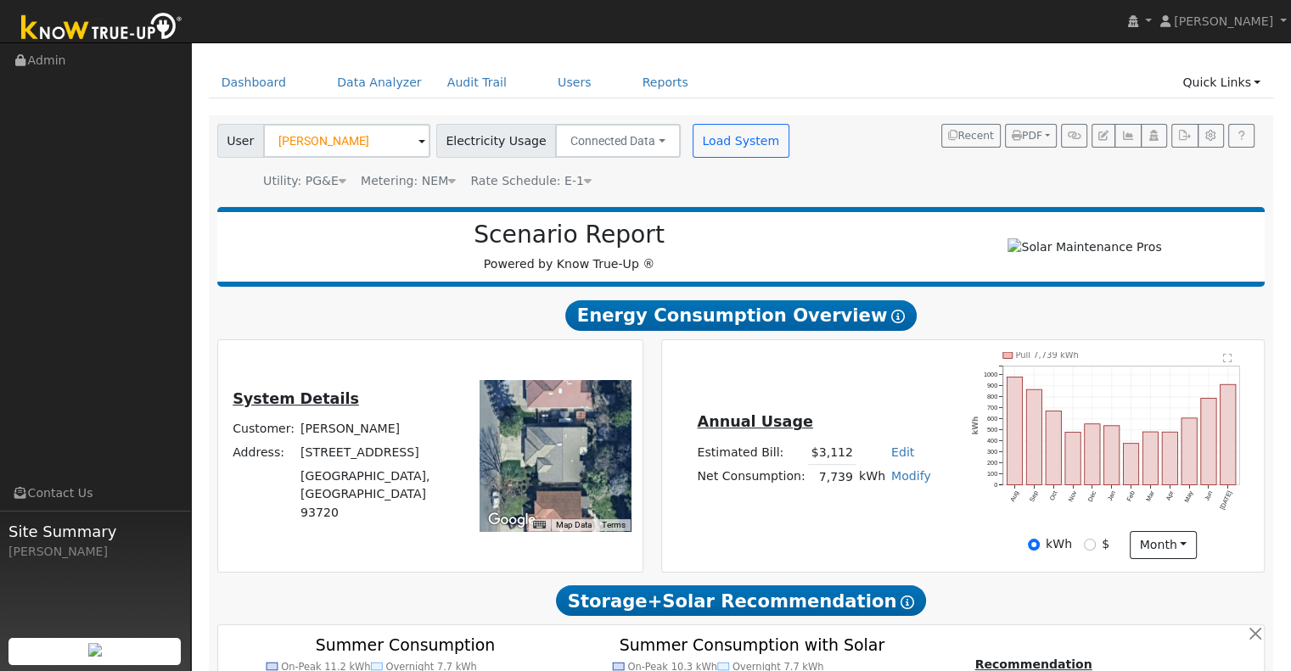
scroll to position [0, 0]
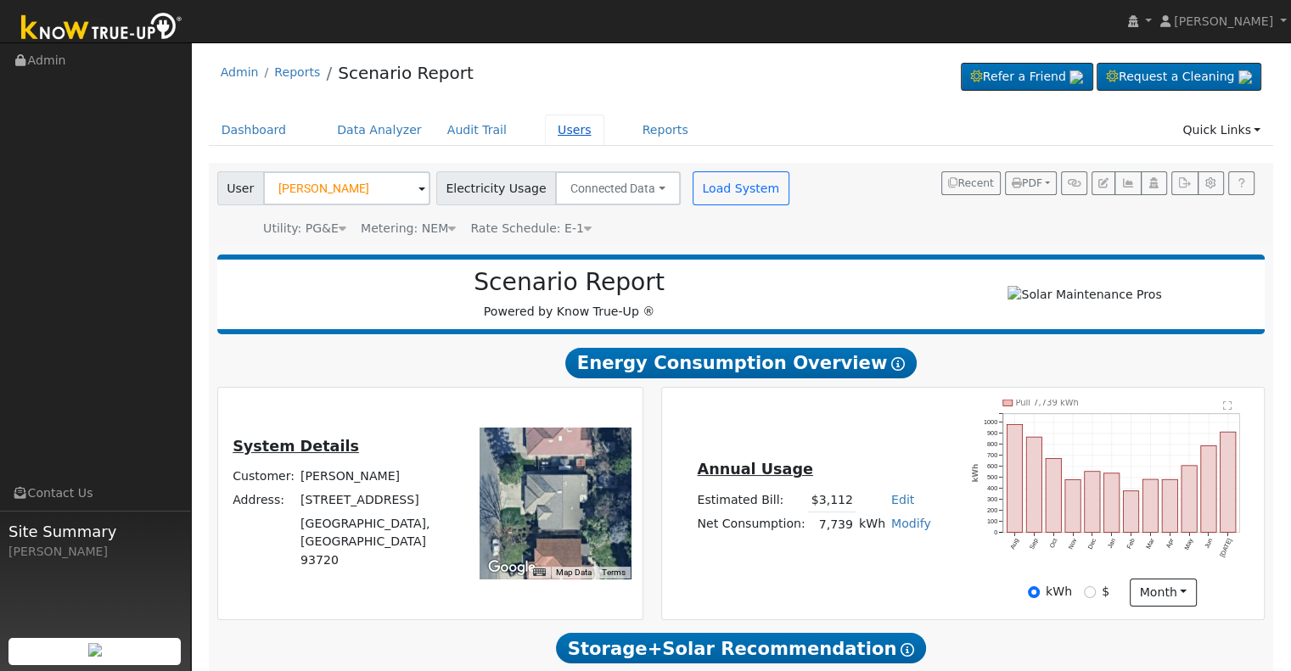
click at [545, 130] on link "Users" at bounding box center [574, 130] width 59 height 31
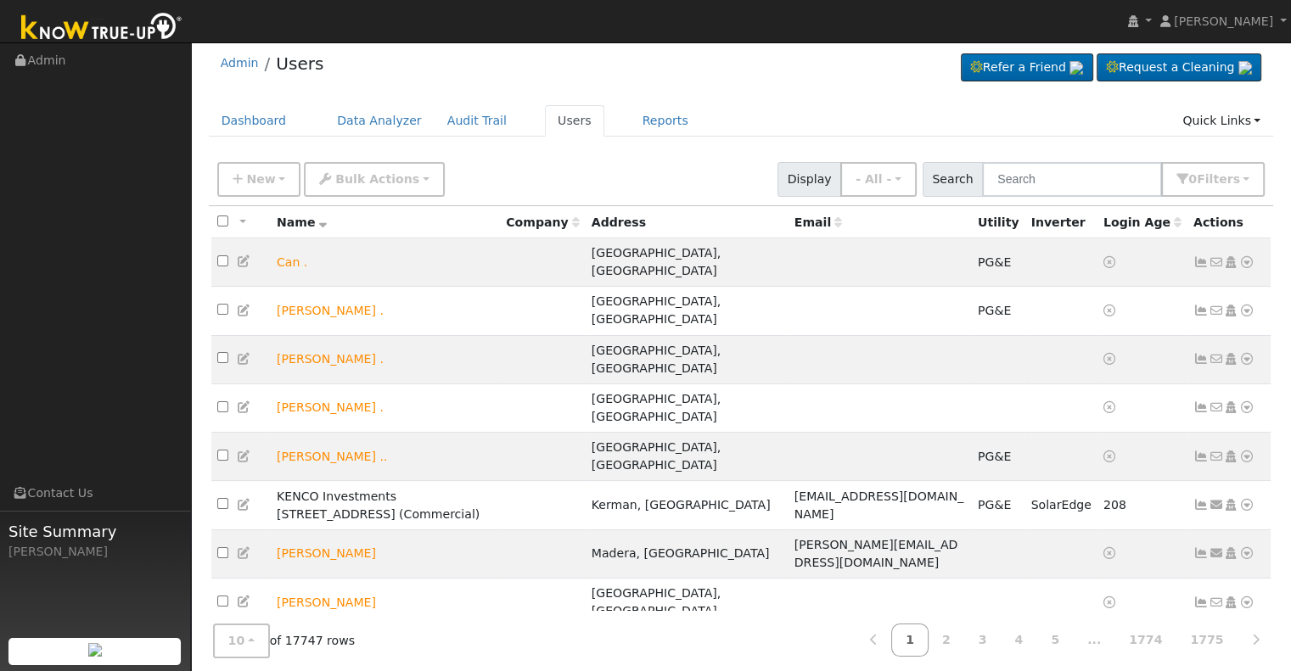
scroll to position [14, 0]
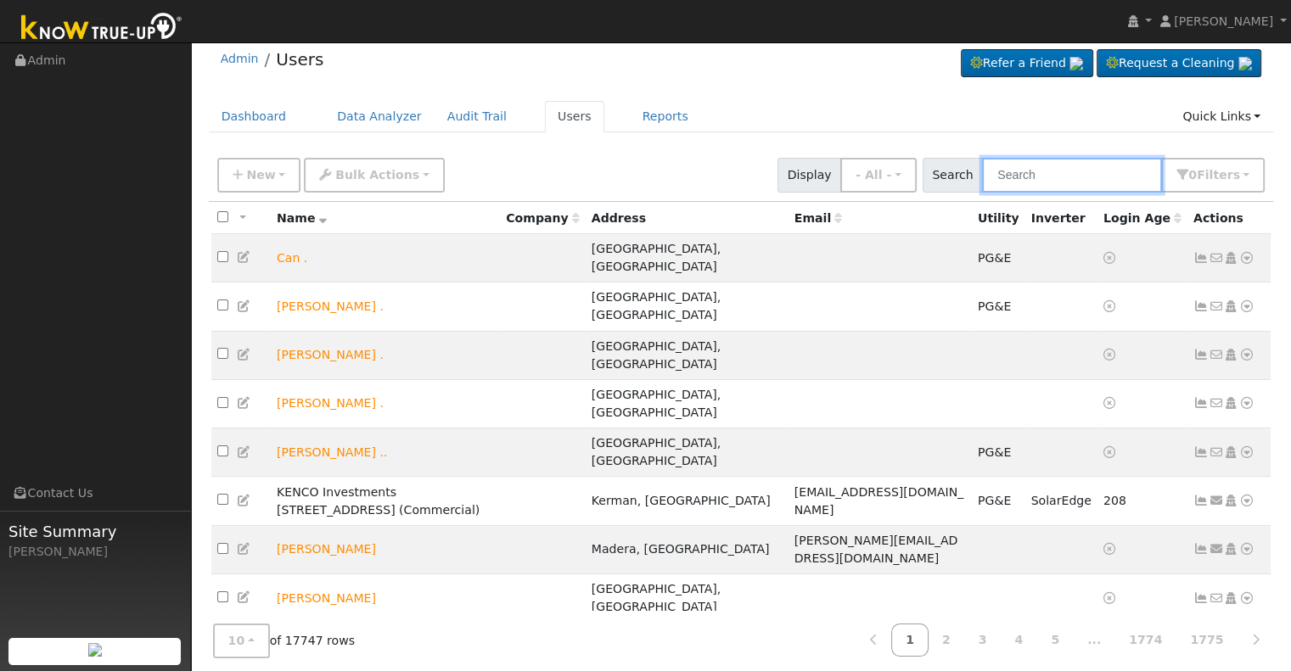
click at [1045, 169] on input "text" at bounding box center [1072, 175] width 180 height 35
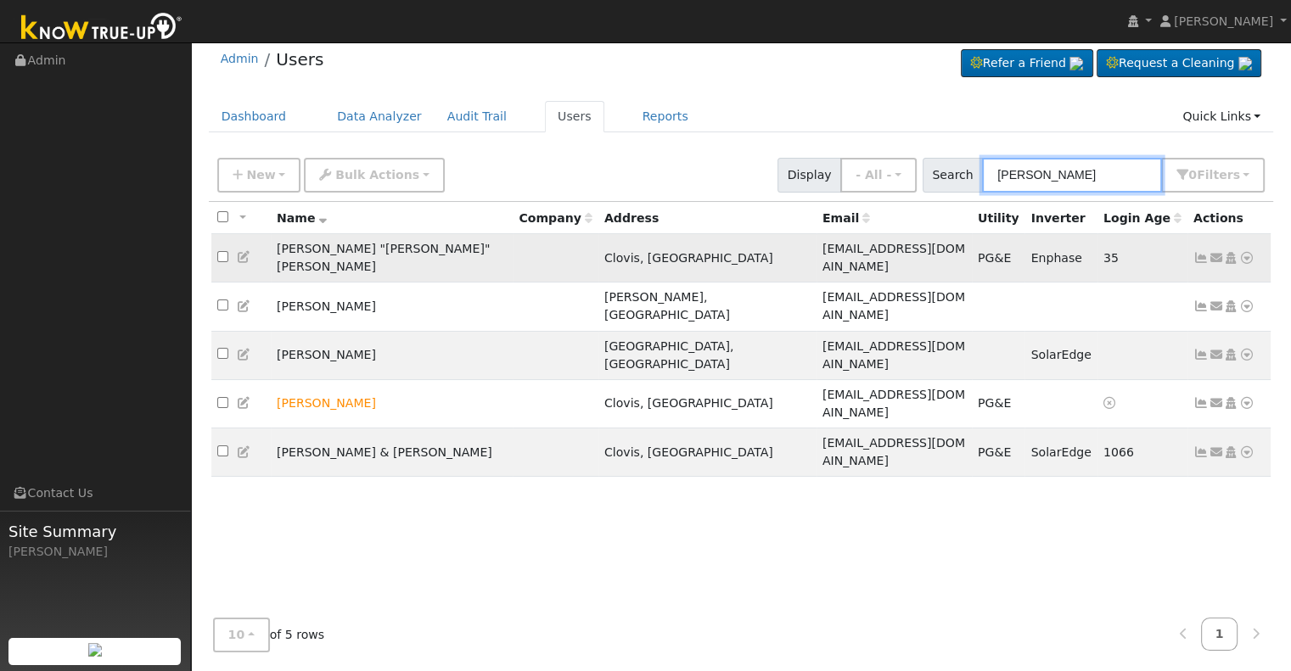
type input "[PERSON_NAME]"
click at [1200, 252] on icon at bounding box center [1200, 258] width 15 height 12
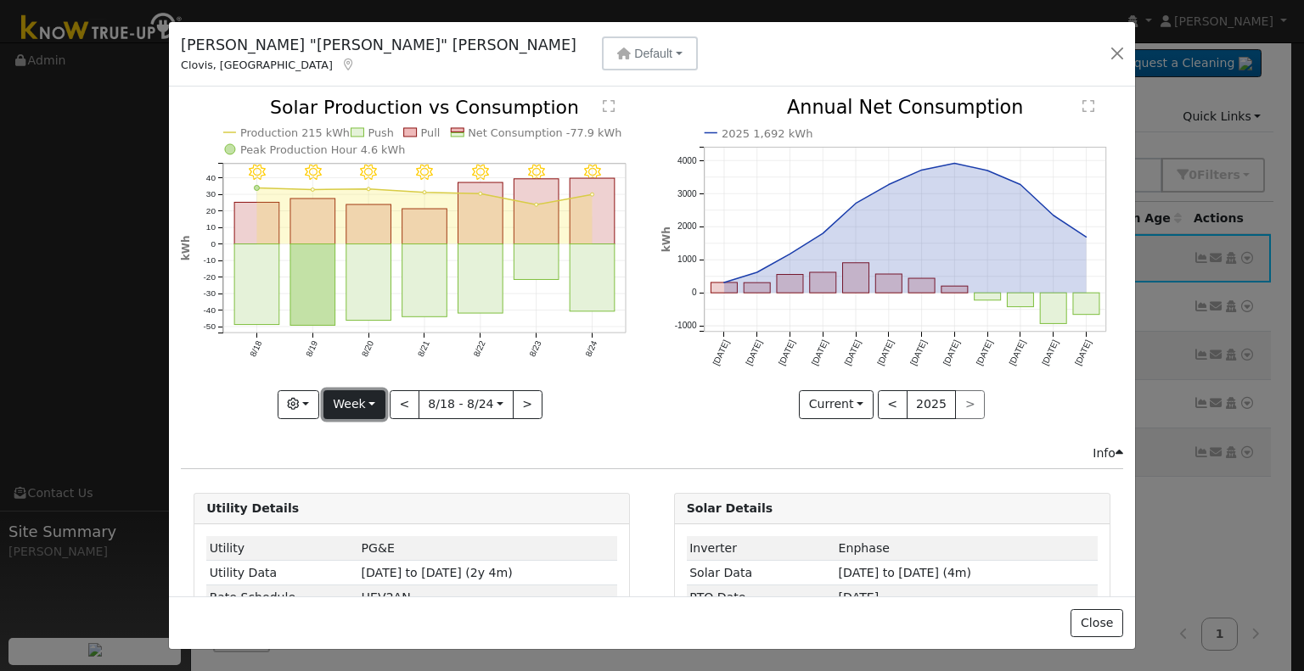
click at [376, 399] on button "Week" at bounding box center [354, 404] width 62 height 29
click at [373, 482] on link "Month" at bounding box center [383, 486] width 118 height 24
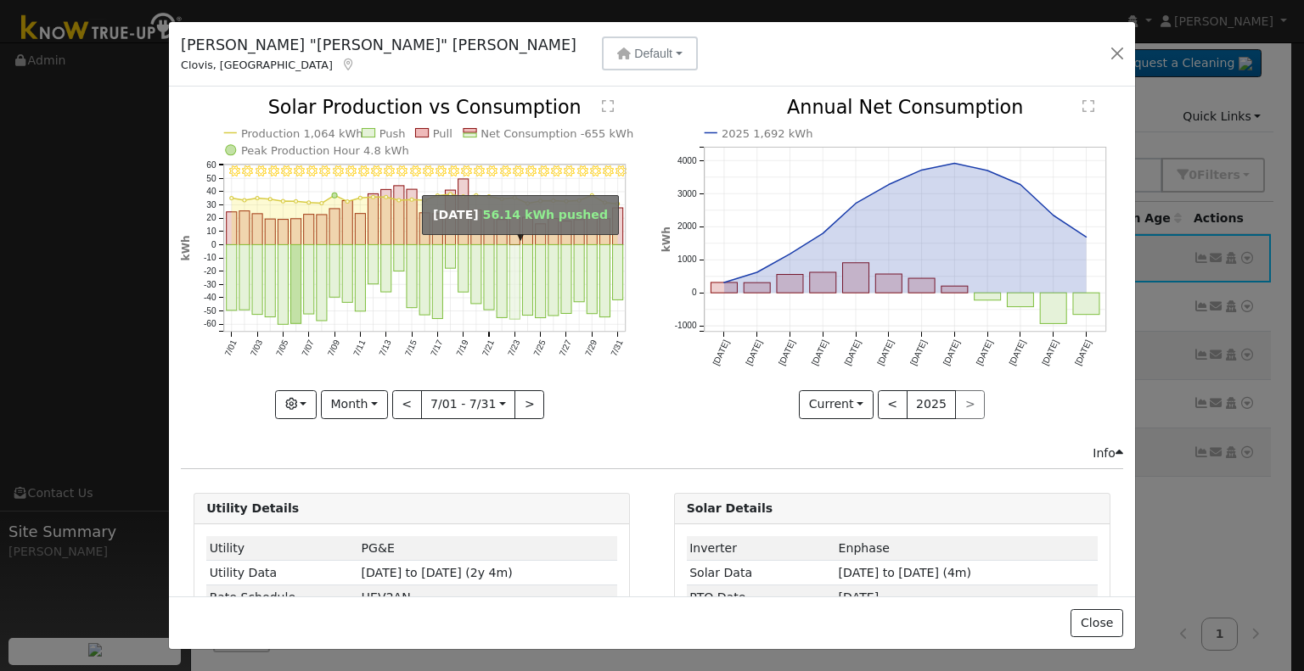
click at [510, 256] on rect "onclick=""" at bounding box center [515, 282] width 10 height 75
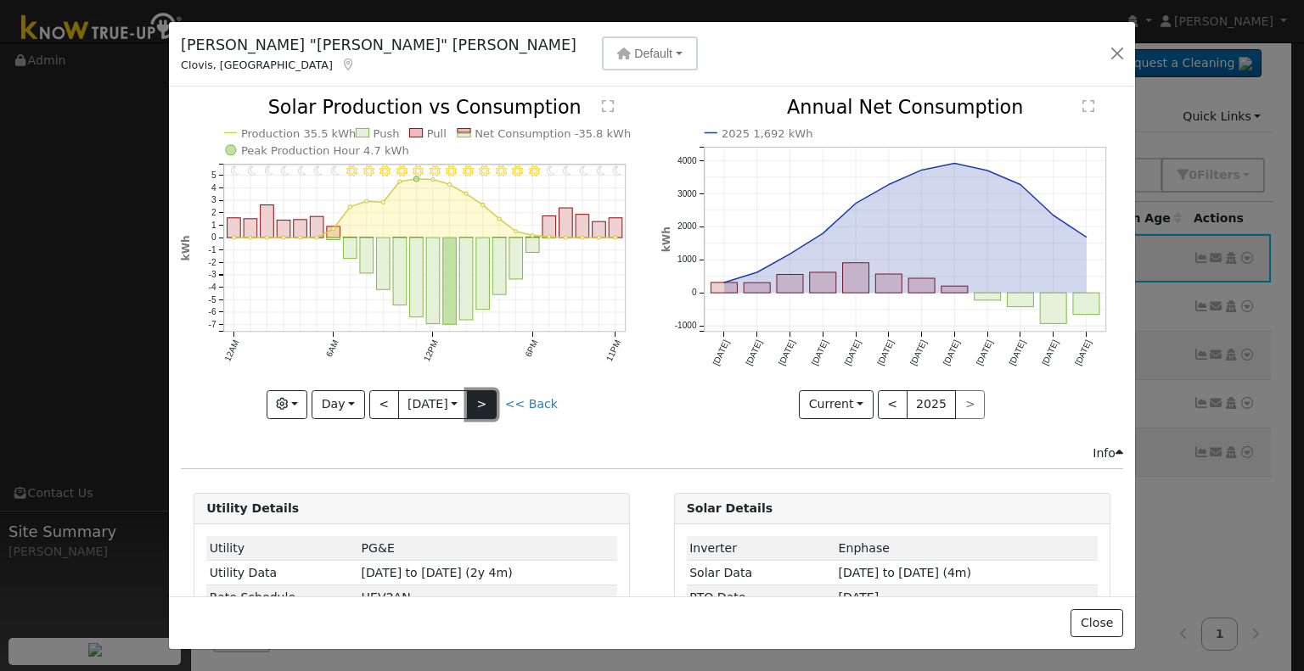
click at [486, 396] on button ">" at bounding box center [482, 404] width 30 height 29
type input "2025-07-24"
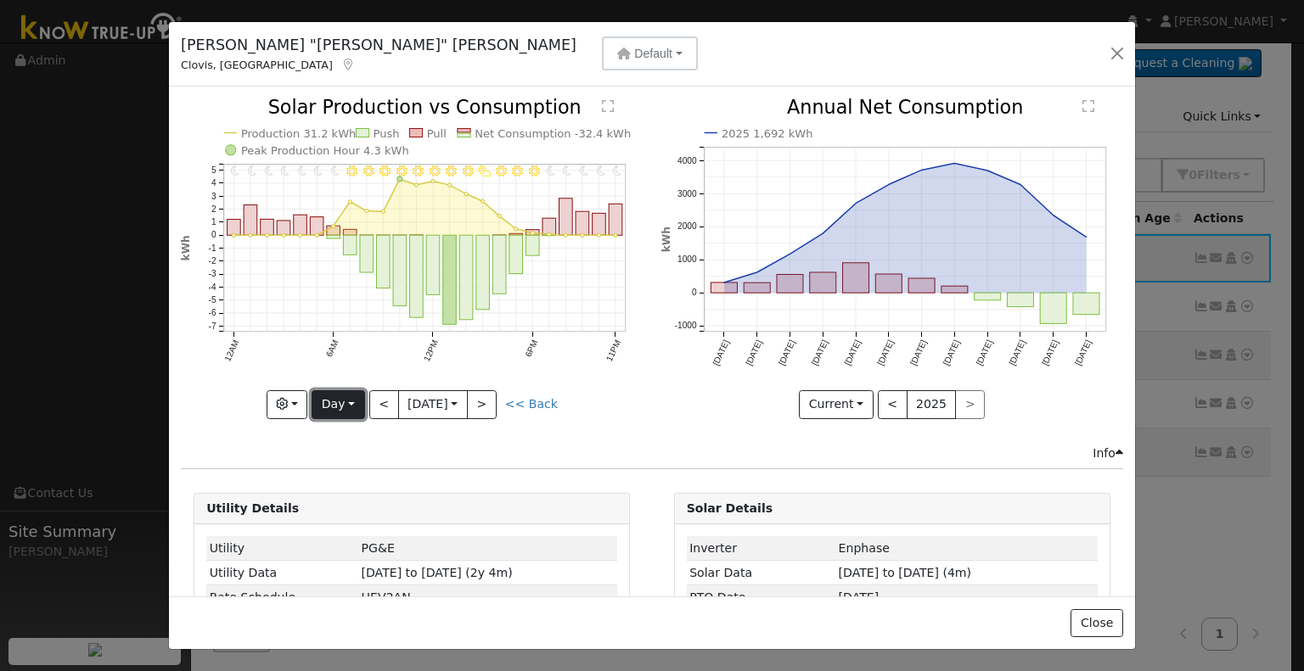
click at [344, 394] on button "Day" at bounding box center [338, 404] width 53 height 29
click at [1117, 55] on button "button" at bounding box center [1117, 54] width 24 height 24
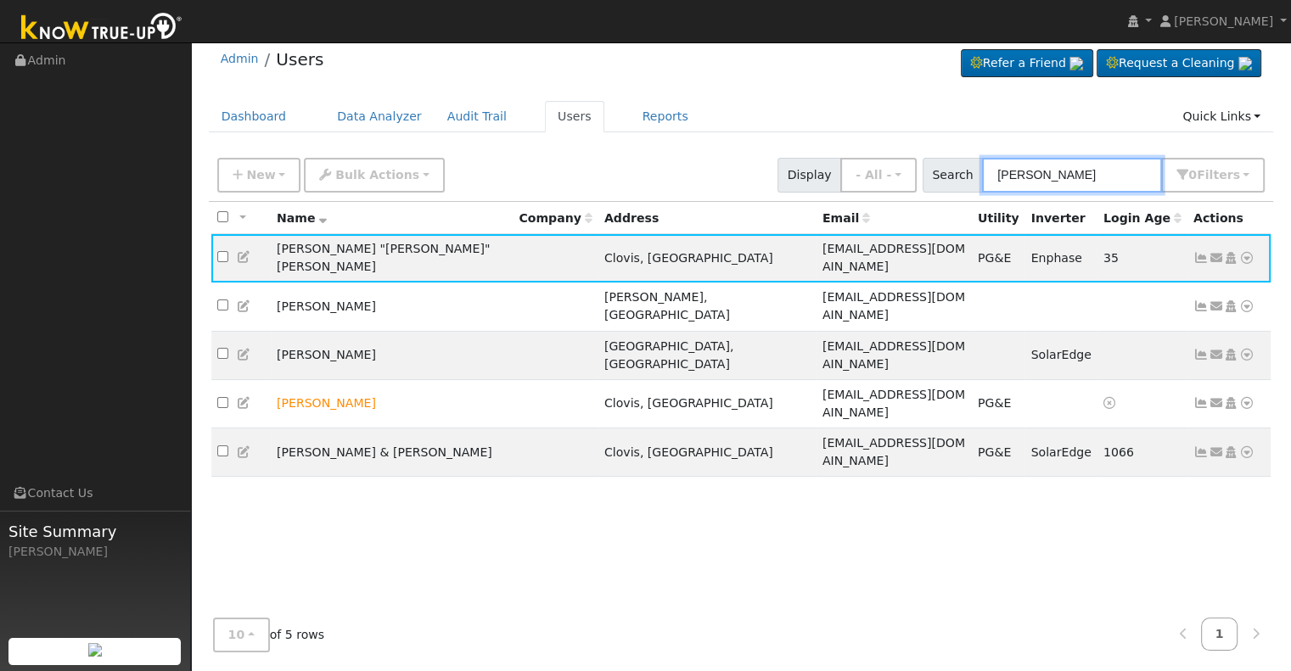
click at [1068, 176] on input "eugene" at bounding box center [1072, 175] width 180 height 35
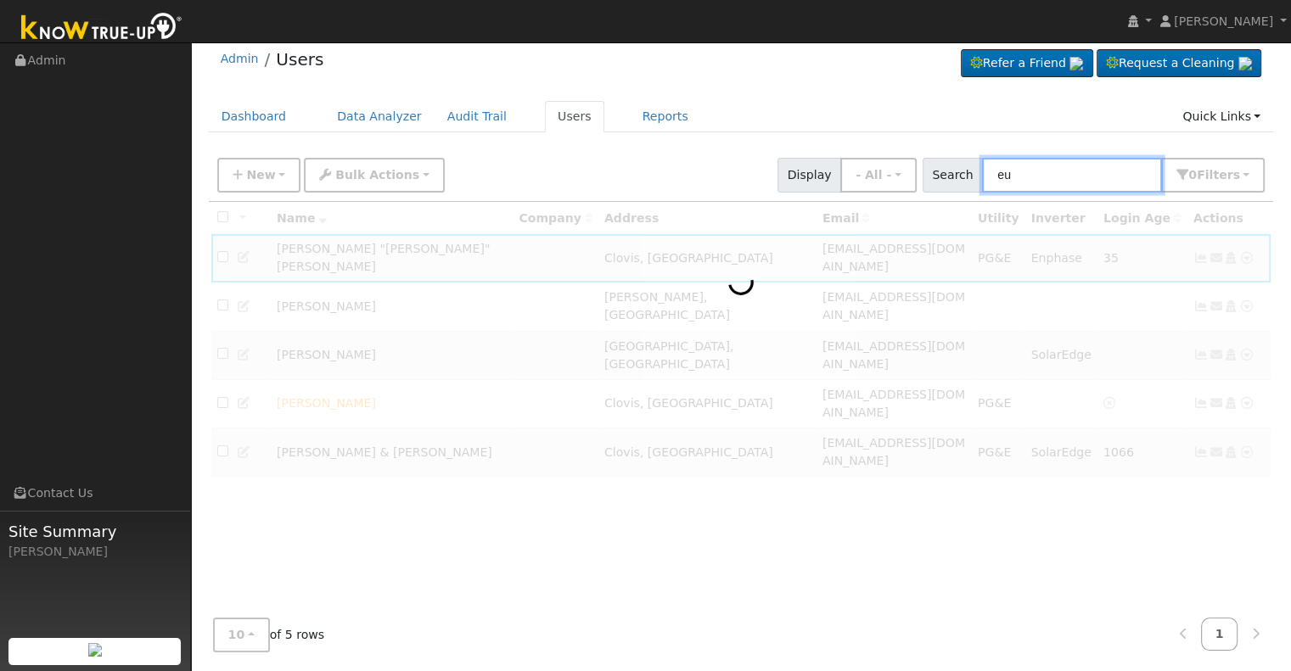
type input "e"
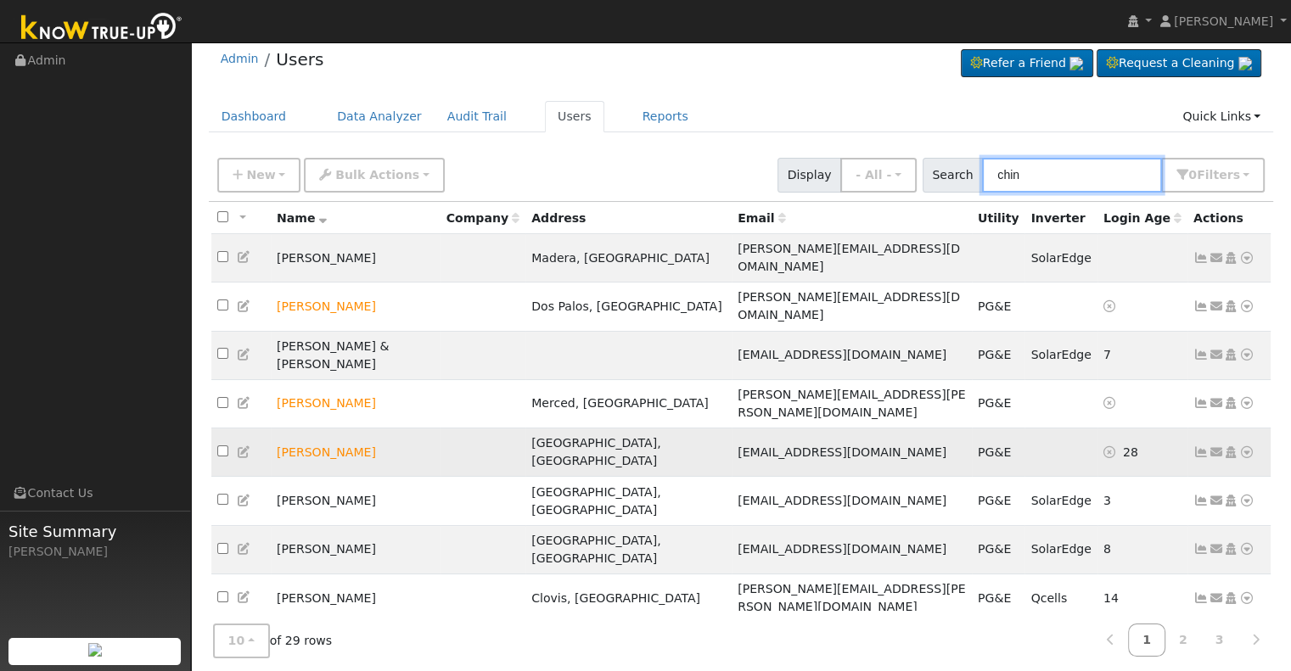
type input "chin"
click at [1248, 446] on icon at bounding box center [1246, 452] width 15 height 12
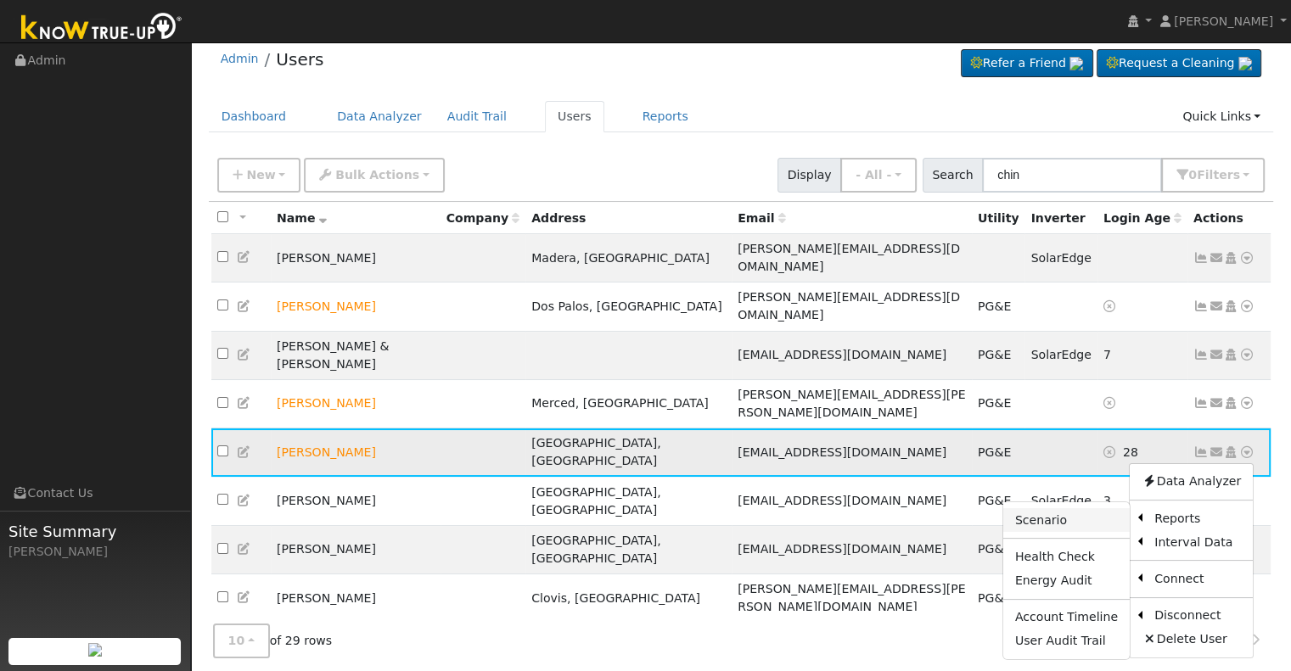
click at [1086, 508] on link "Scenario" at bounding box center [1066, 520] width 126 height 24
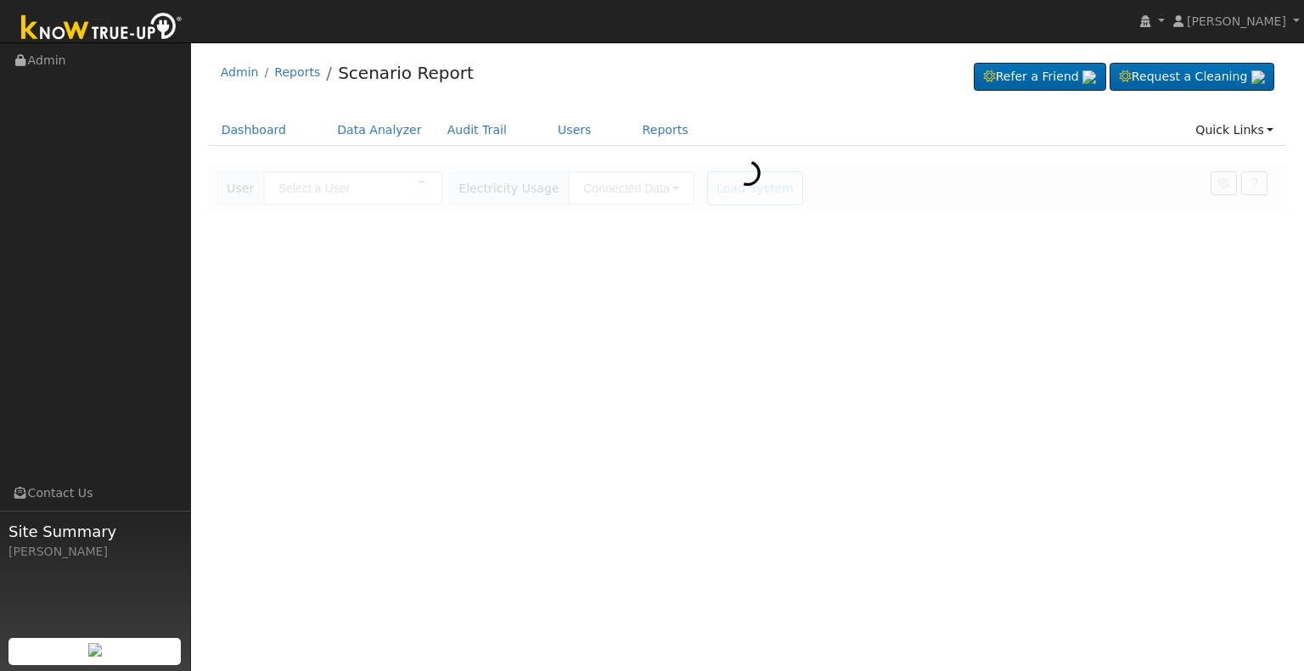
type input "[PERSON_NAME]"
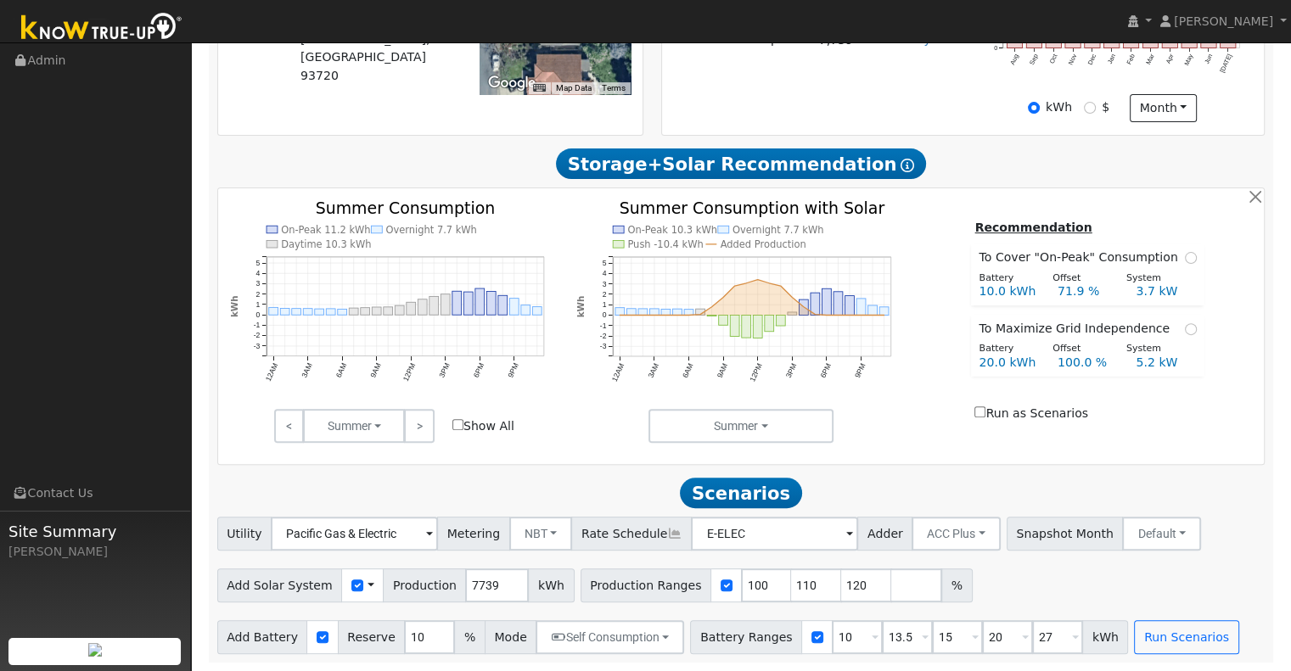
scroll to position [491, 0]
drag, startPoint x: 483, startPoint y: 587, endPoint x: 411, endPoint y: 593, distance: 72.5
click at [411, 593] on div "Add Solar System Use CSV Data Production 7739 kWh" at bounding box center [395, 586] width 357 height 34
type input "10213"
click at [791, 582] on input "110" at bounding box center [816, 586] width 51 height 34
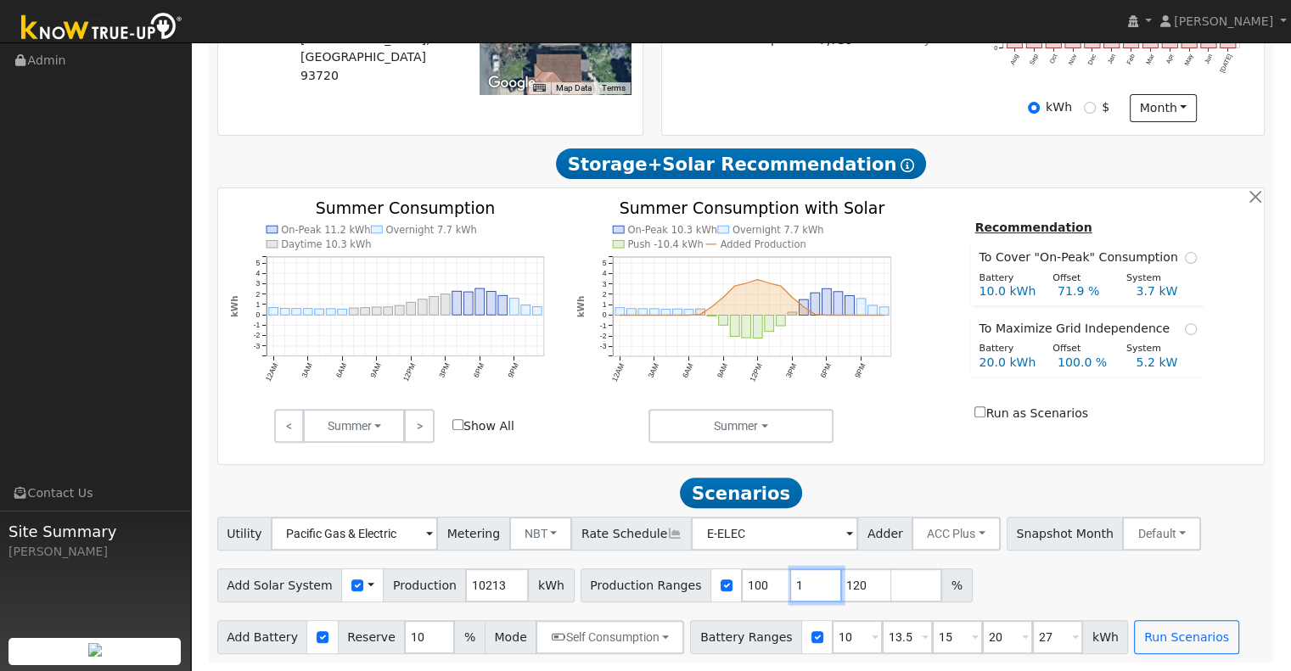
type input "120"
type input "1"
click at [832, 639] on input "1" at bounding box center [857, 637] width 51 height 34
type input "13.5"
type input "15"
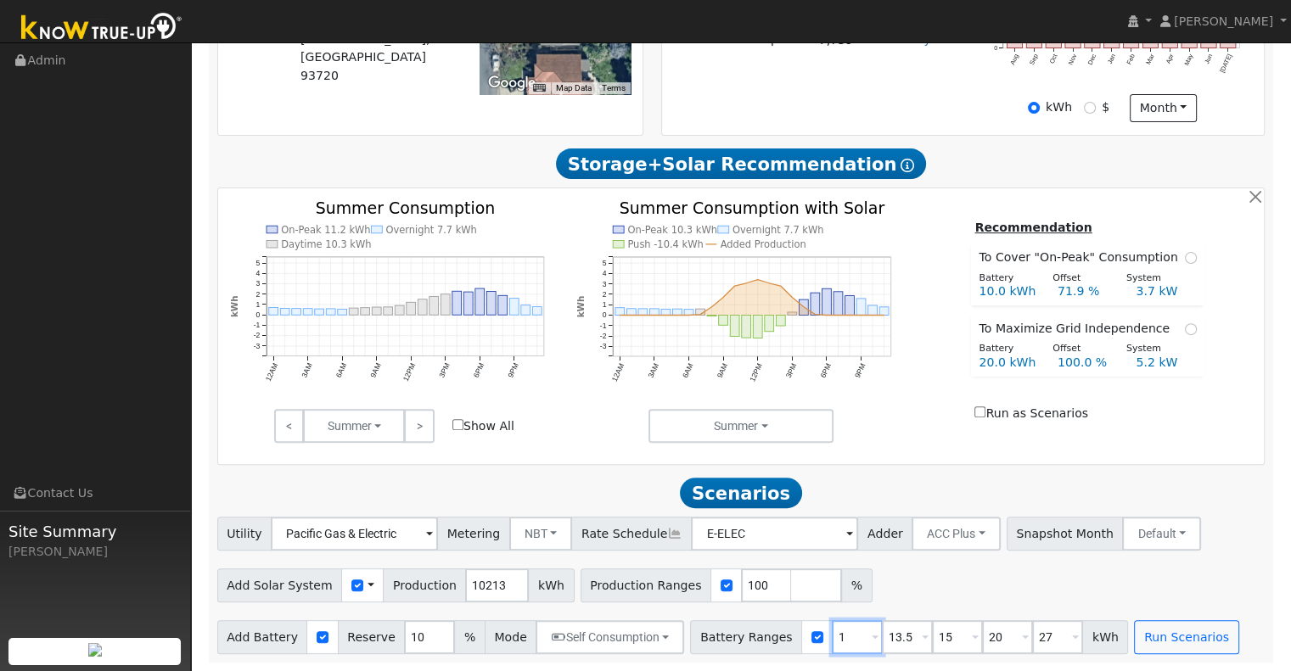
type input "20"
type input "27"
type input "15"
type input "20"
type input "27"
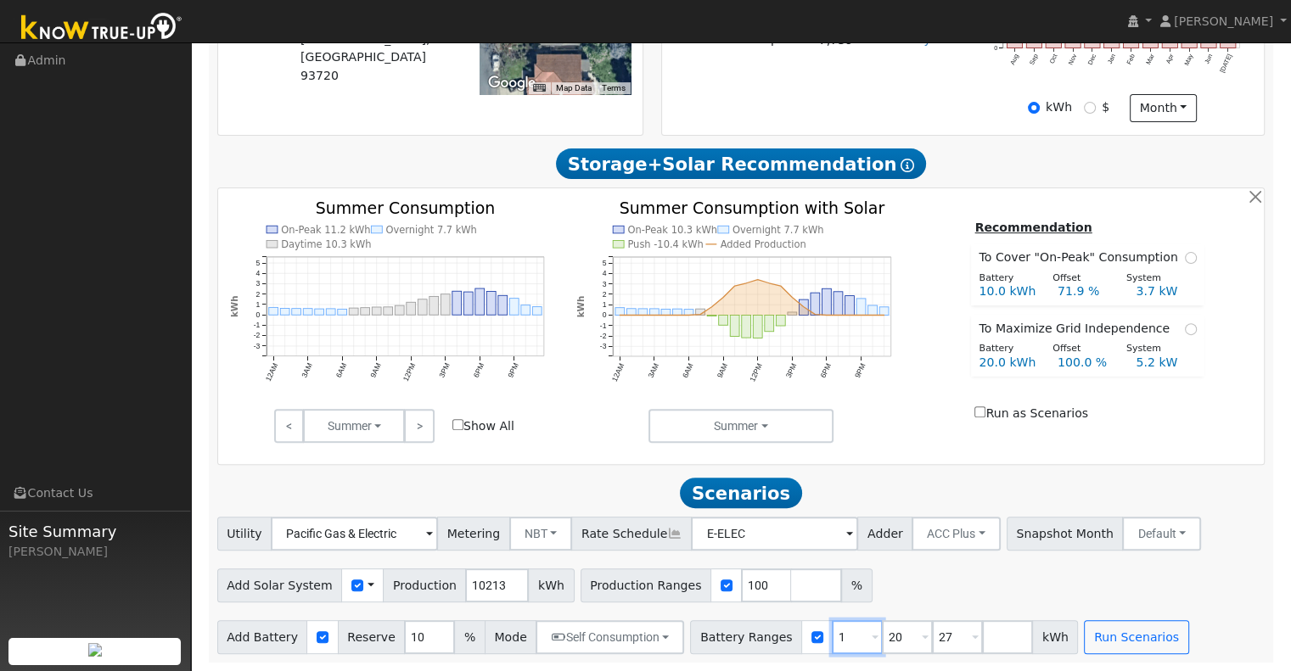
type input "20"
type input "27"
type input "24"
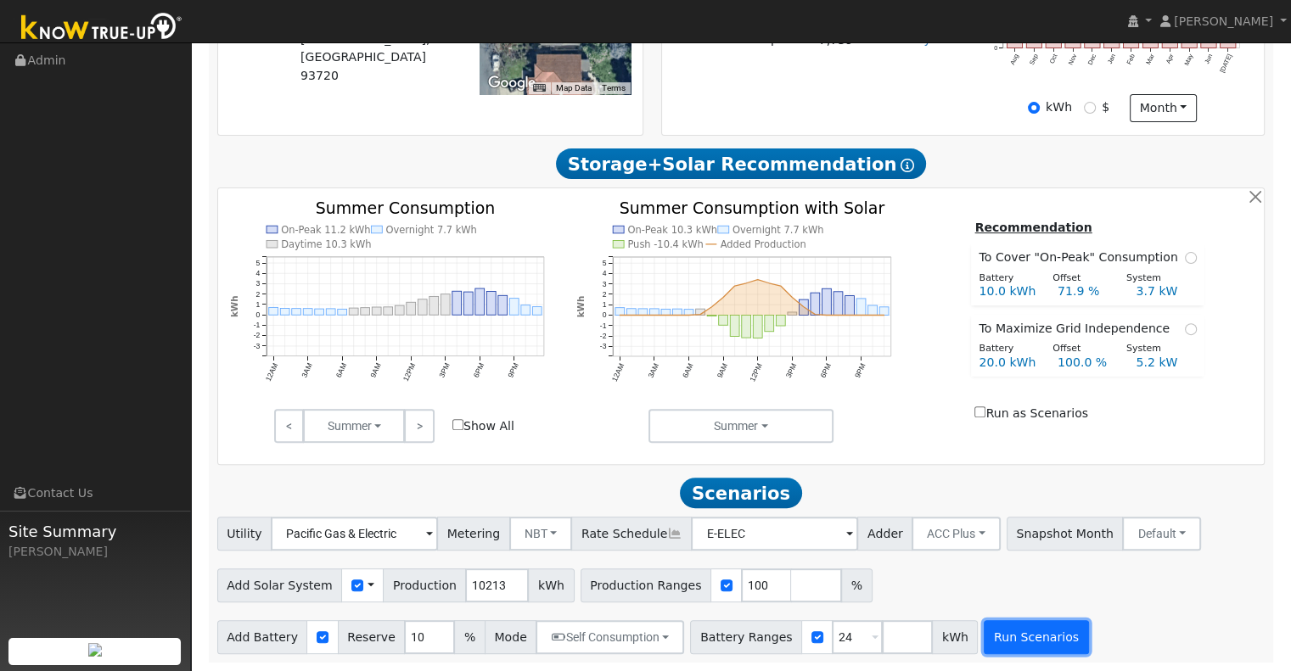
click at [995, 643] on button "Run Scenarios" at bounding box center [1036, 637] width 104 height 34
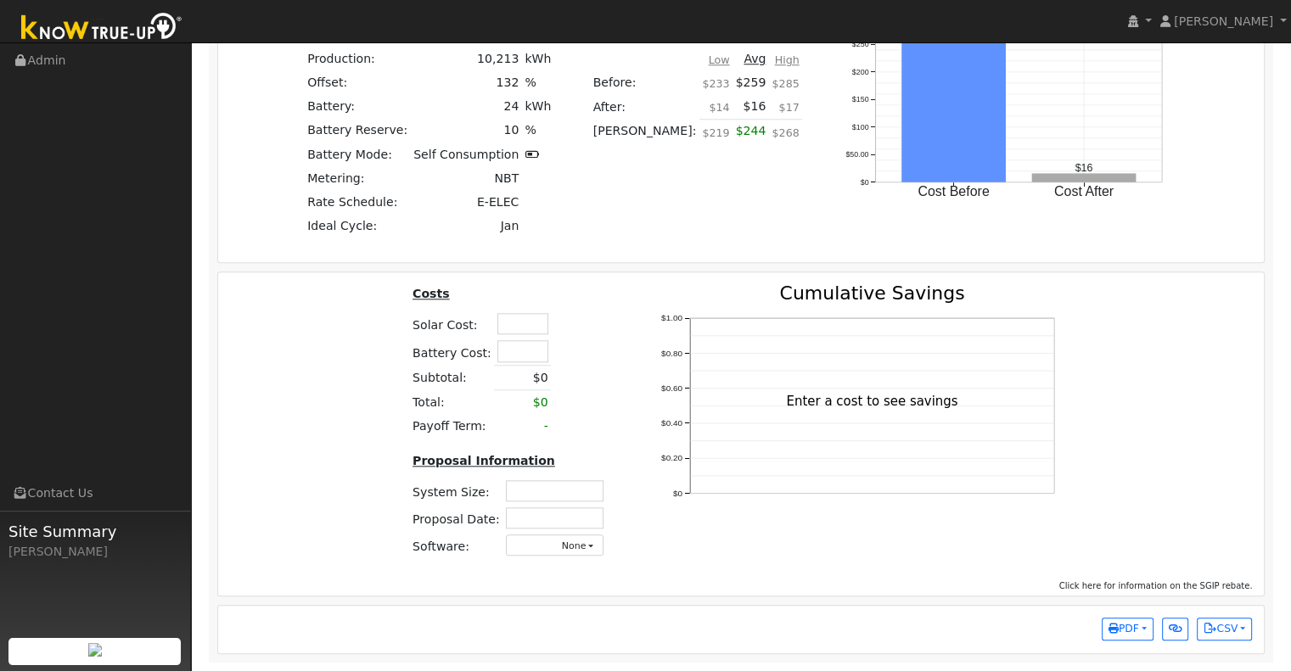
scroll to position [1606, 0]
click at [574, 490] on input "text" at bounding box center [555, 490] width 98 height 21
type input "9.03"
click at [567, 519] on input "text" at bounding box center [555, 518] width 98 height 21
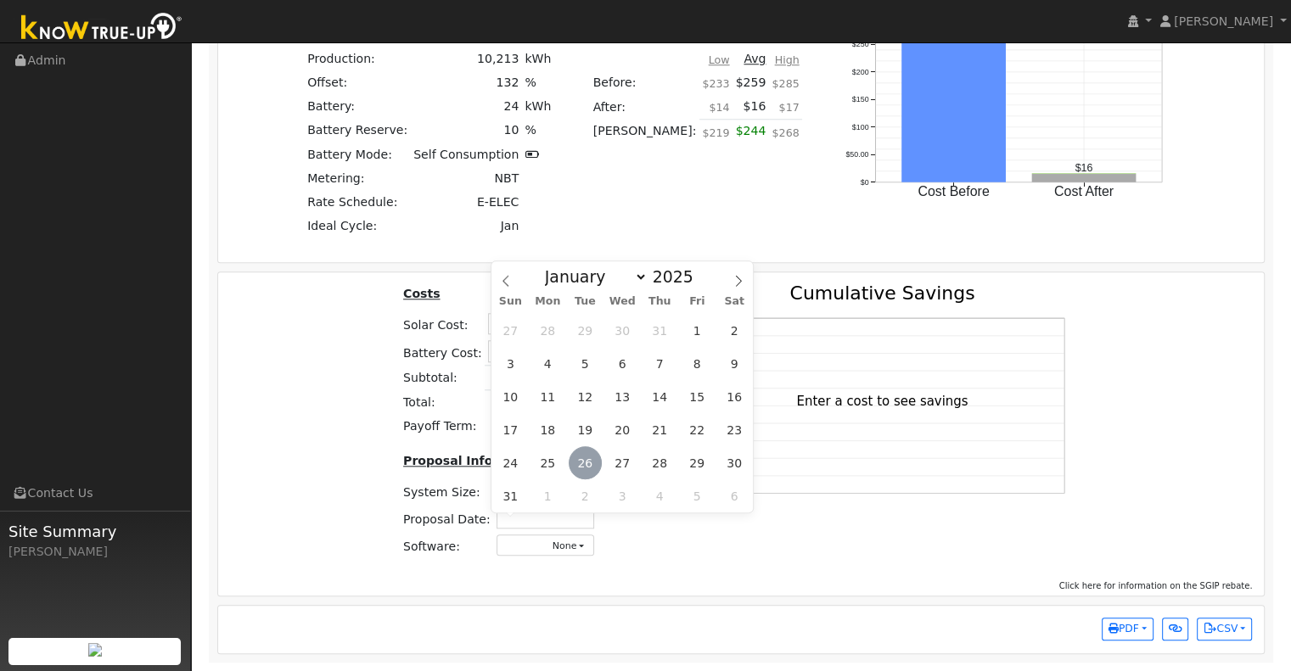
click at [588, 462] on span "26" at bounding box center [585, 462] width 33 height 33
type input "[DATE]"
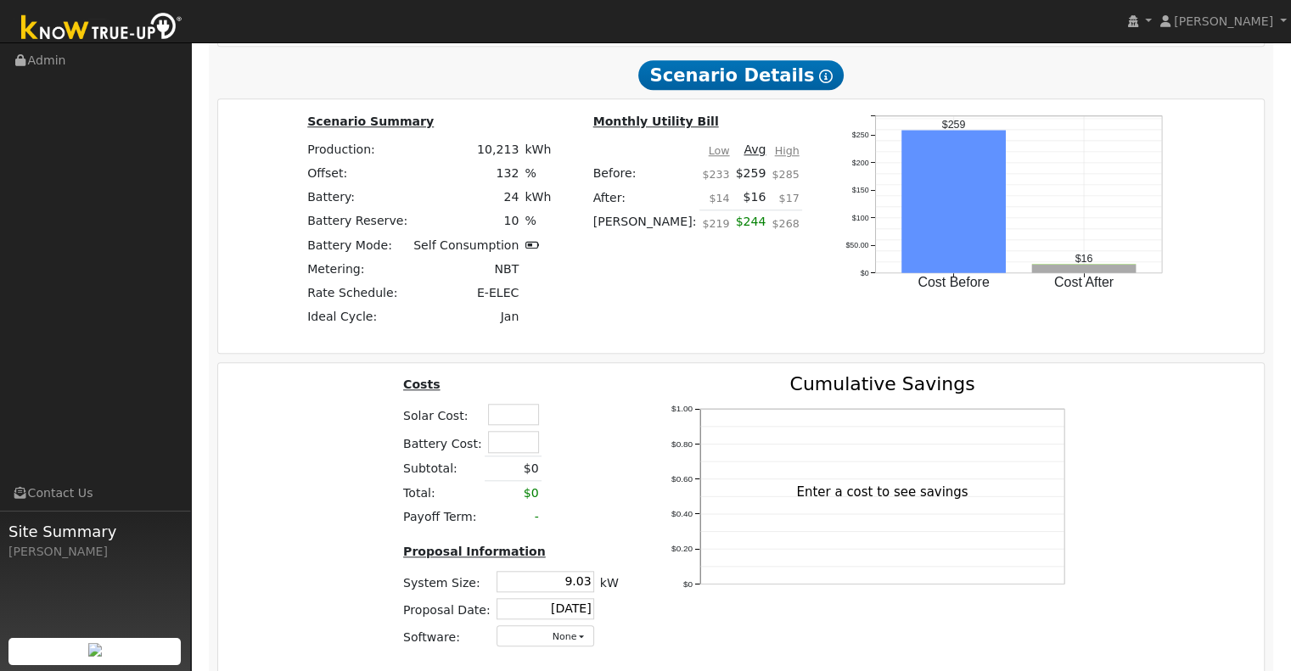
scroll to position [1493, 0]
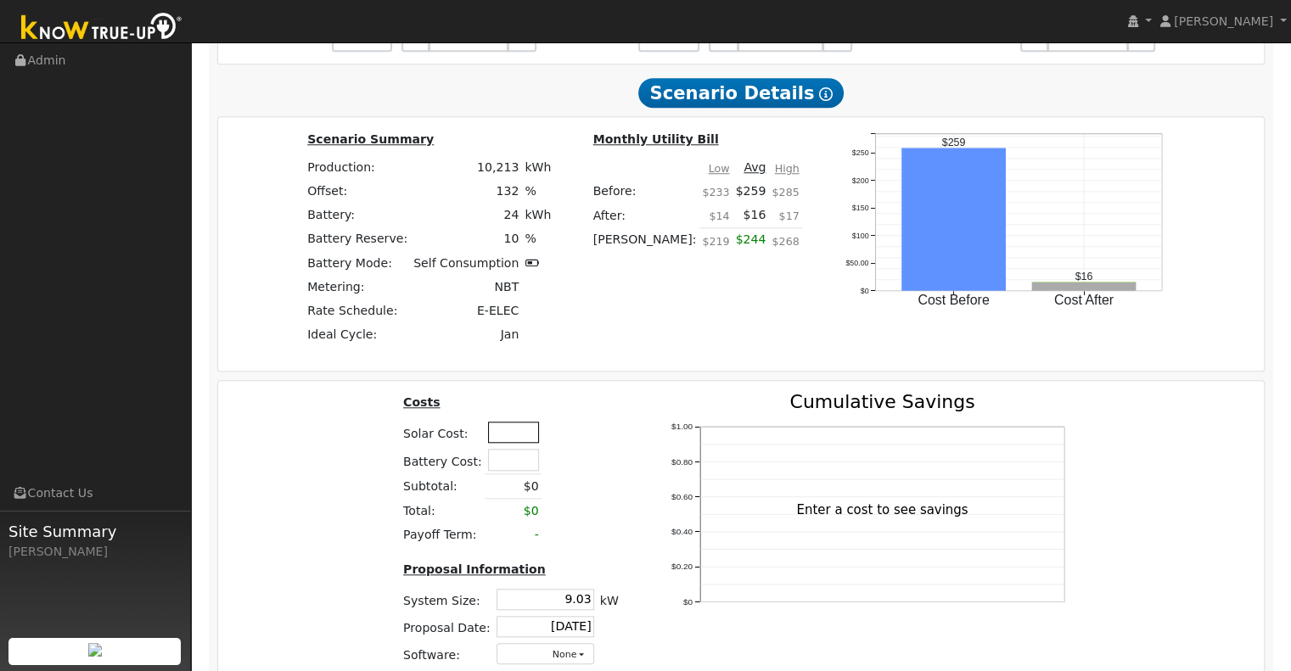
click at [498, 439] on input "text" at bounding box center [513, 432] width 51 height 21
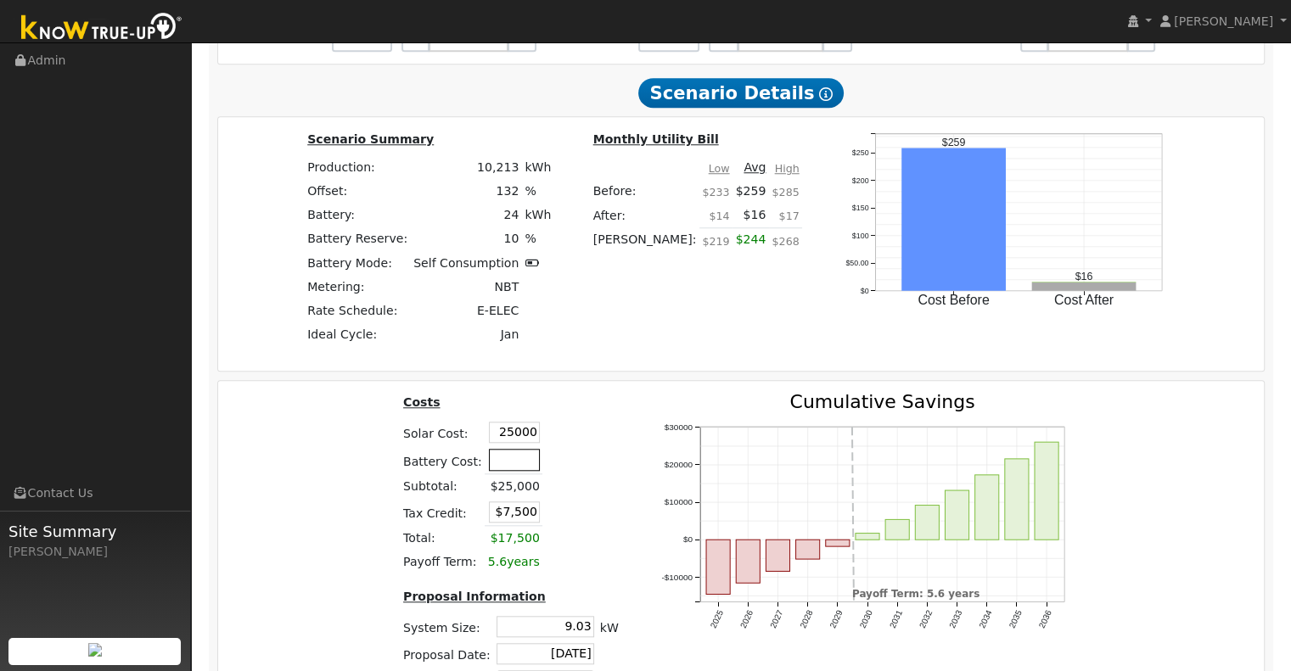
type input "$25,000"
click at [511, 457] on input "text" at bounding box center [514, 459] width 51 height 21
type input "$20,000"
type input "$13,500"
click at [546, 460] on td at bounding box center [561, 460] width 39 height 28
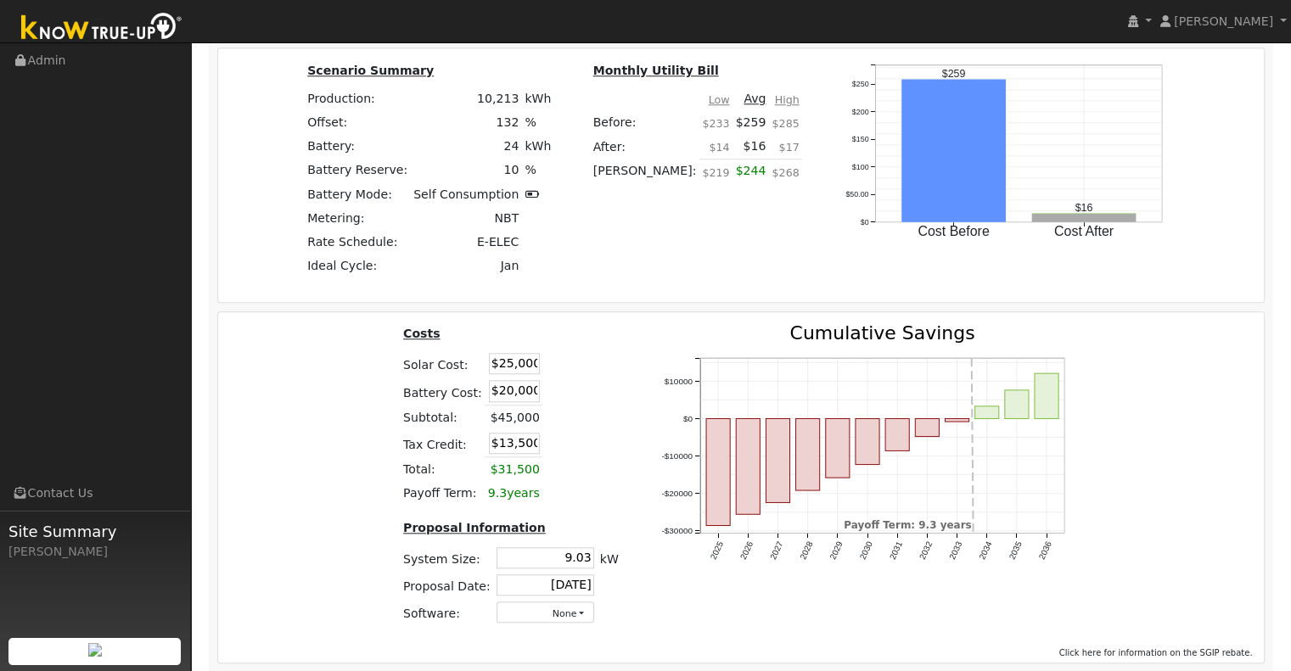
scroll to position [1633, 0]
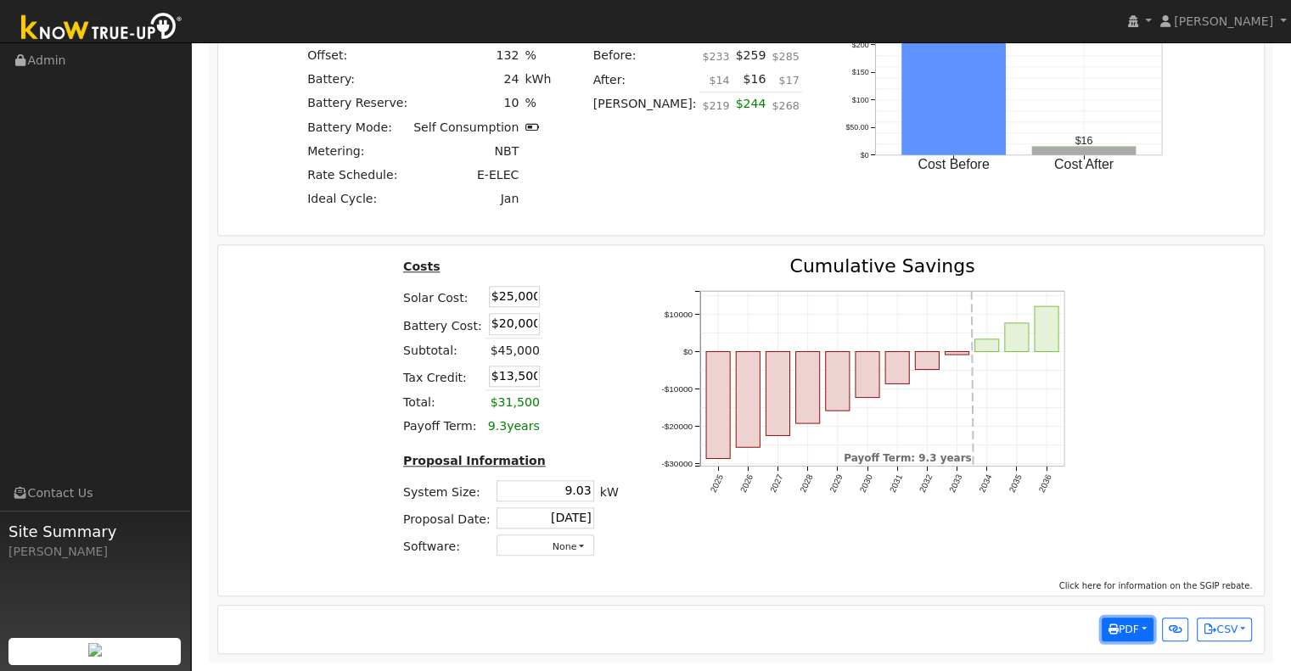
click at [1142, 629] on button "PDF" at bounding box center [1128, 630] width 52 height 24
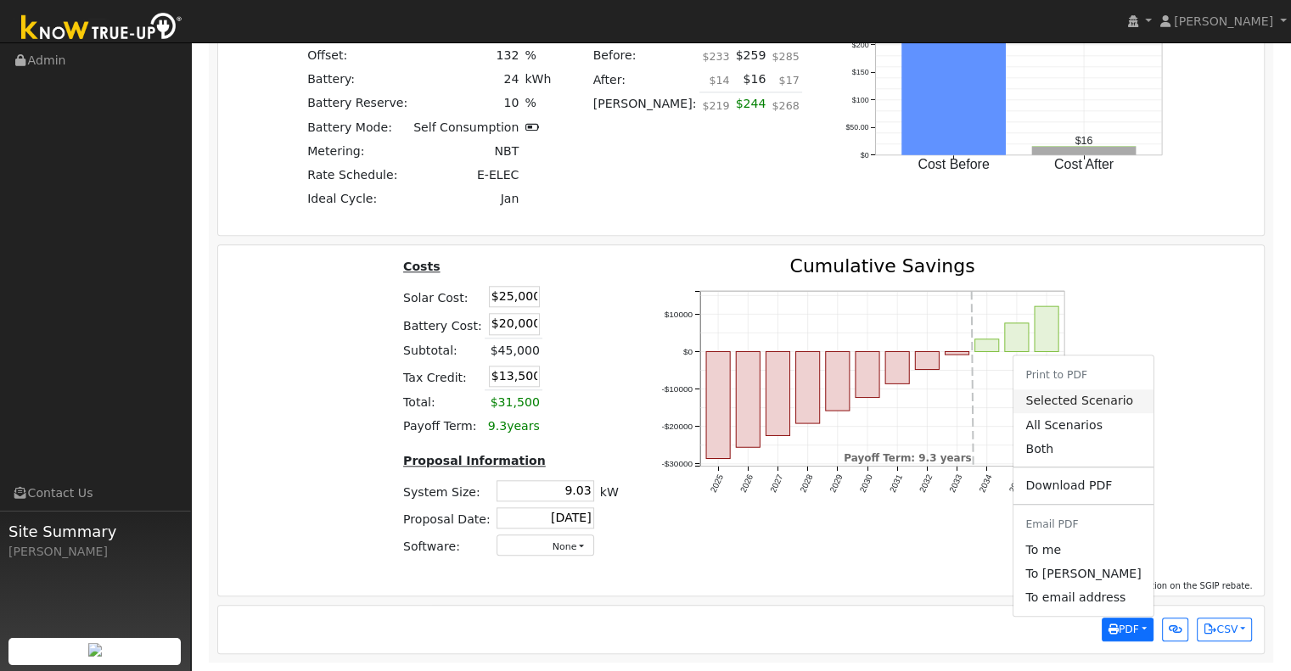
click at [1104, 402] on link "Selected Scenario" at bounding box center [1082, 402] width 139 height 24
